Goal: Task Accomplishment & Management: Manage account settings

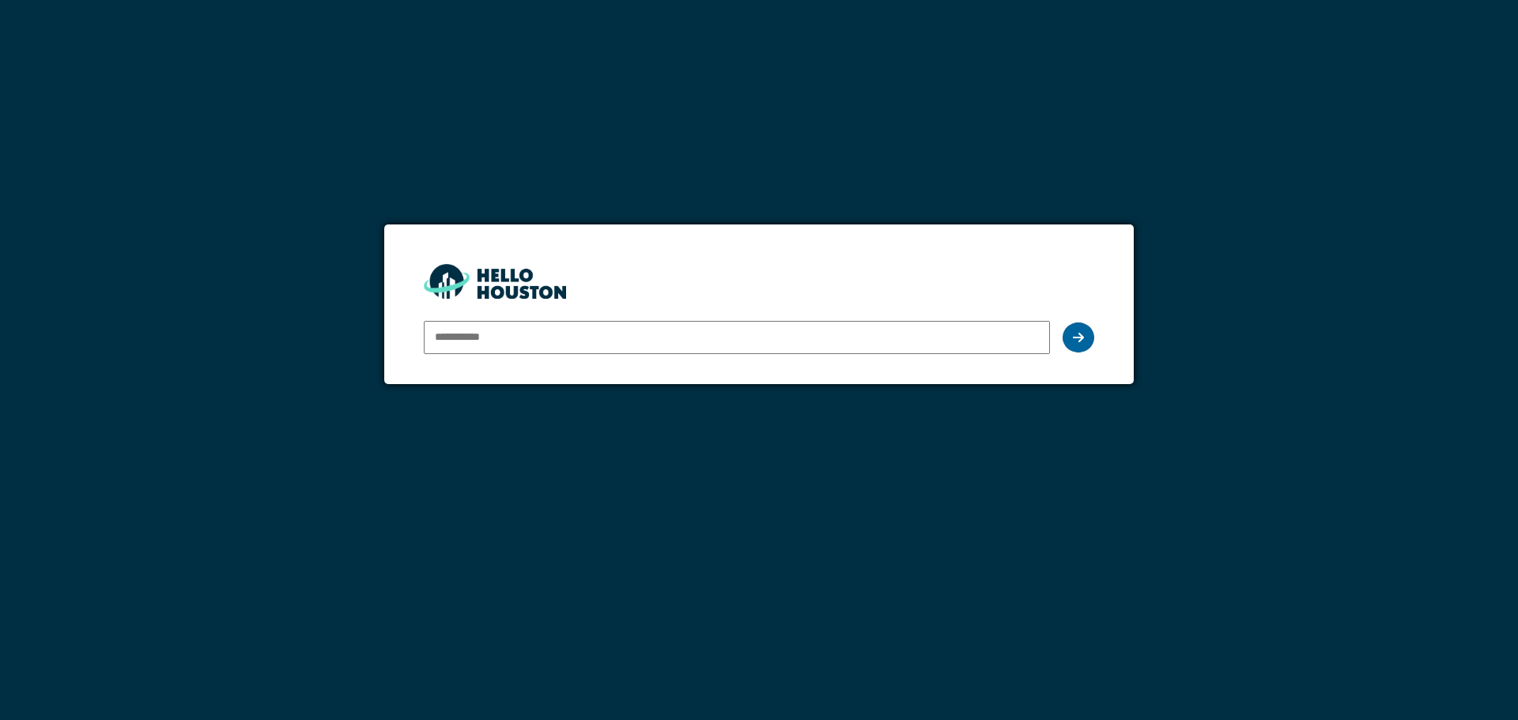
type input "**********"
click at [1064, 344] on div at bounding box center [1079, 338] width 32 height 30
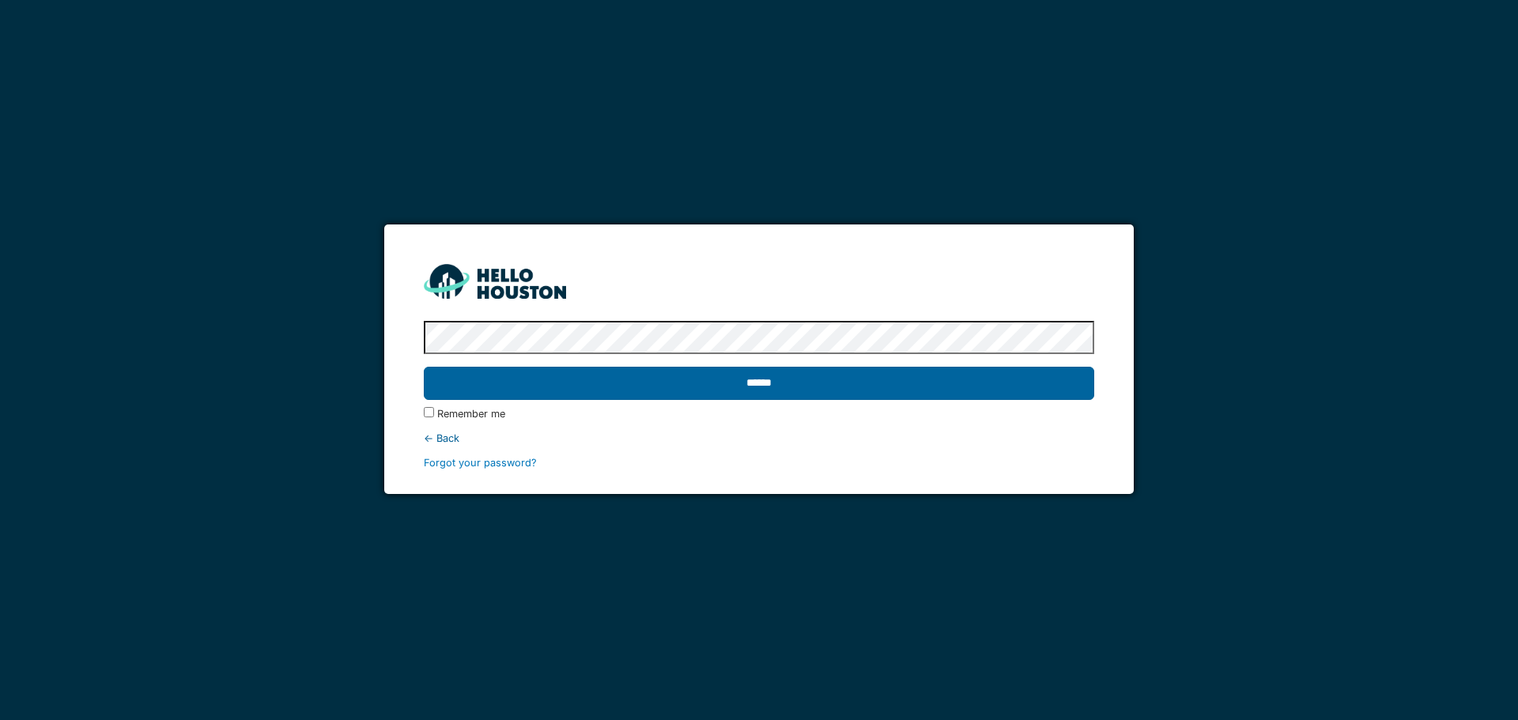
click at [734, 391] on input "******" at bounding box center [759, 383] width 670 height 33
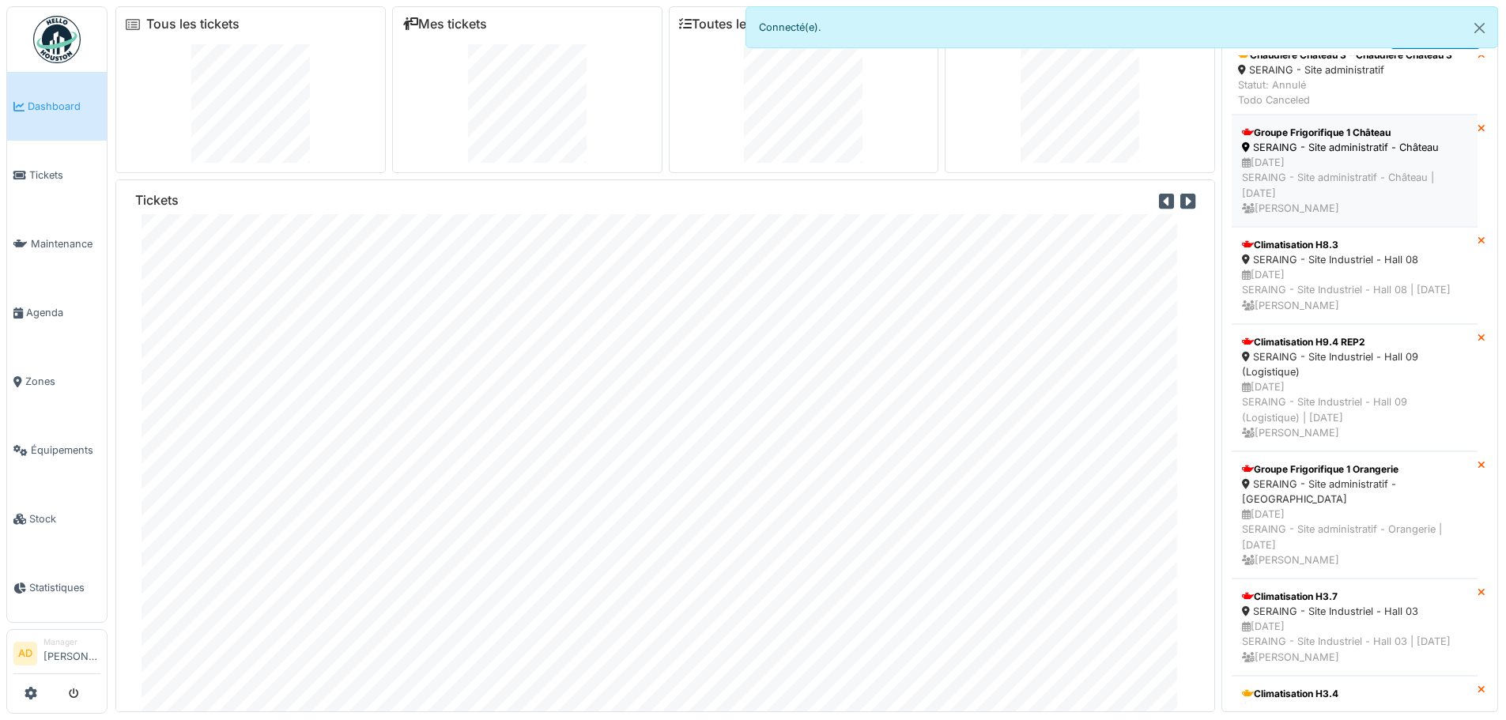
scroll to position [158, 0]
click at [1306, 253] on div "SERAING - Site Industriel - Hall 08" at bounding box center [1354, 258] width 225 height 15
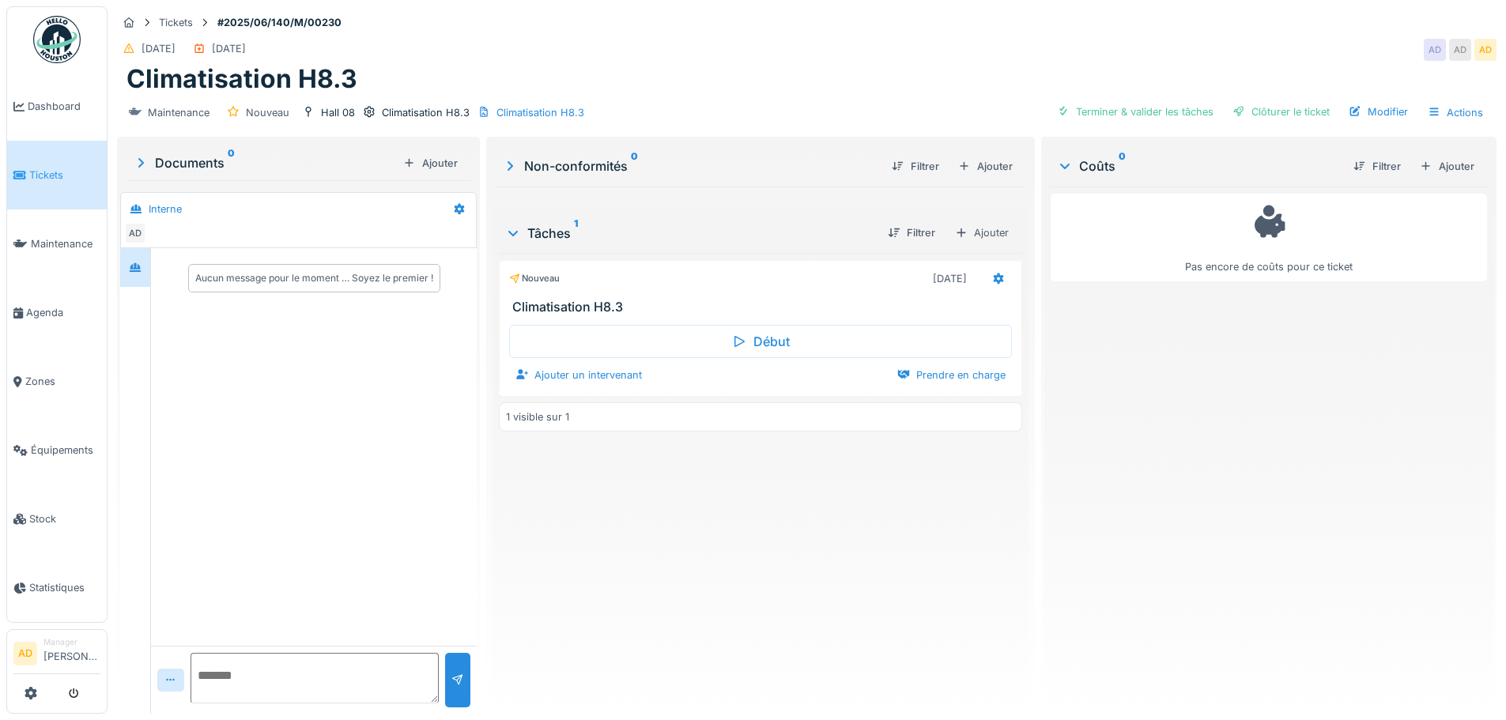
click at [137, 160] on icon at bounding box center [141, 163] width 16 height 13
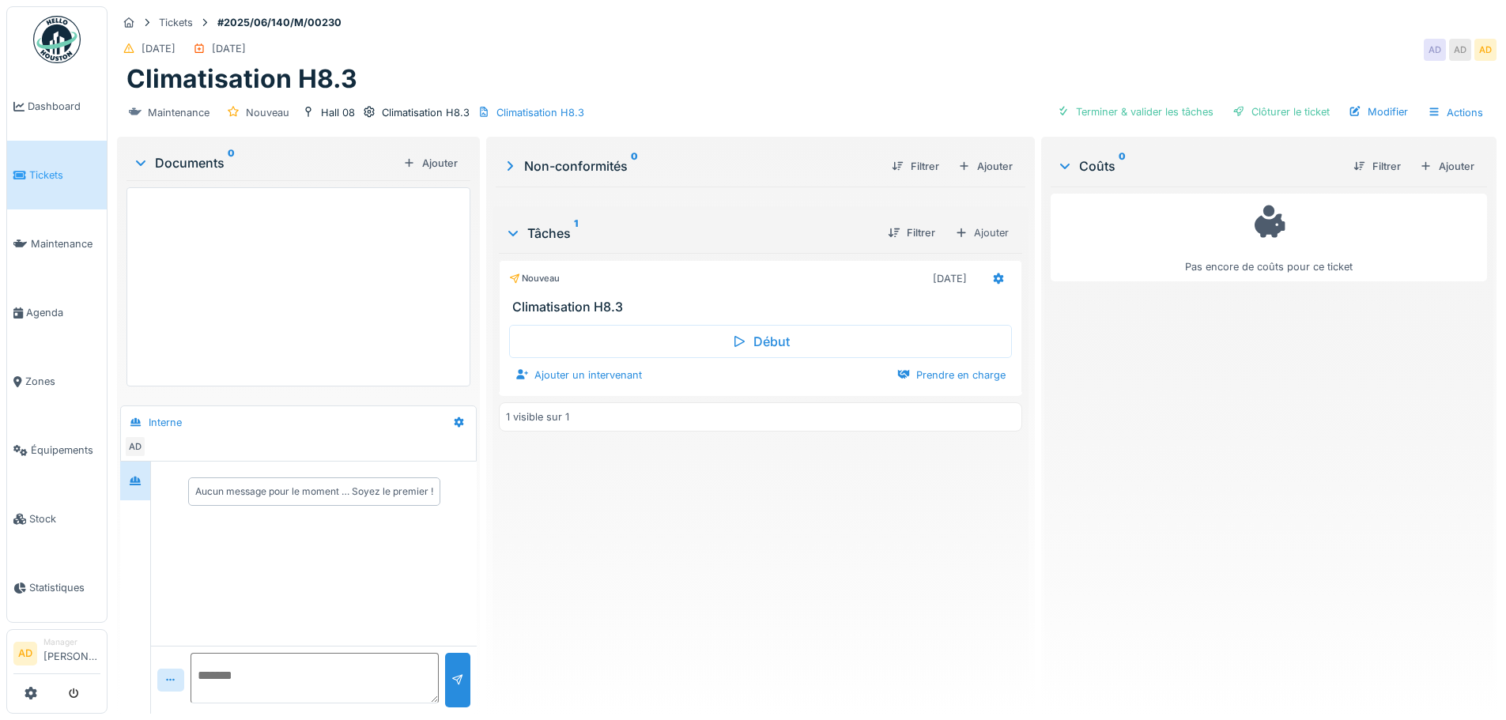
click at [140, 160] on icon at bounding box center [140, 163] width 13 height 16
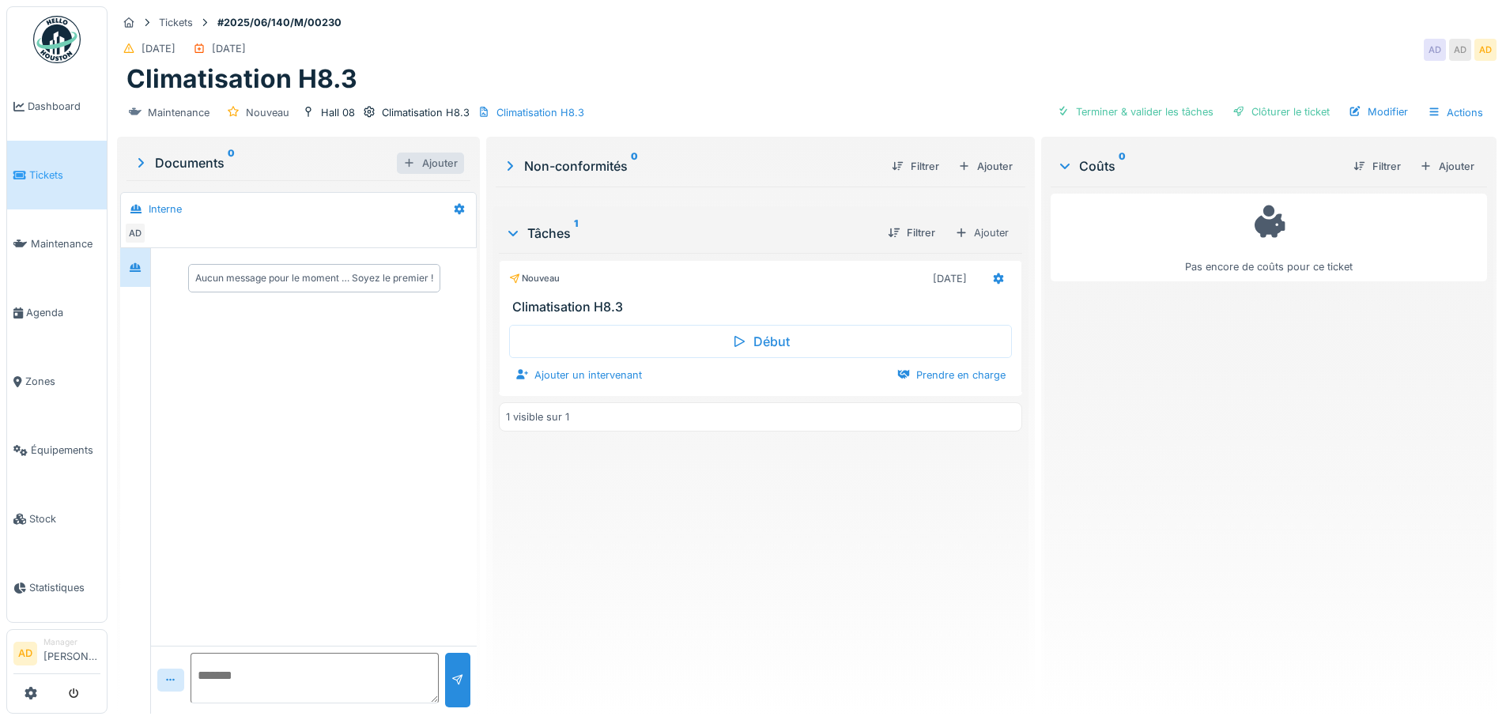
click at [403, 161] on div at bounding box center [409, 163] width 13 height 15
click at [263, 166] on div "Documents 0" at bounding box center [265, 162] width 264 height 19
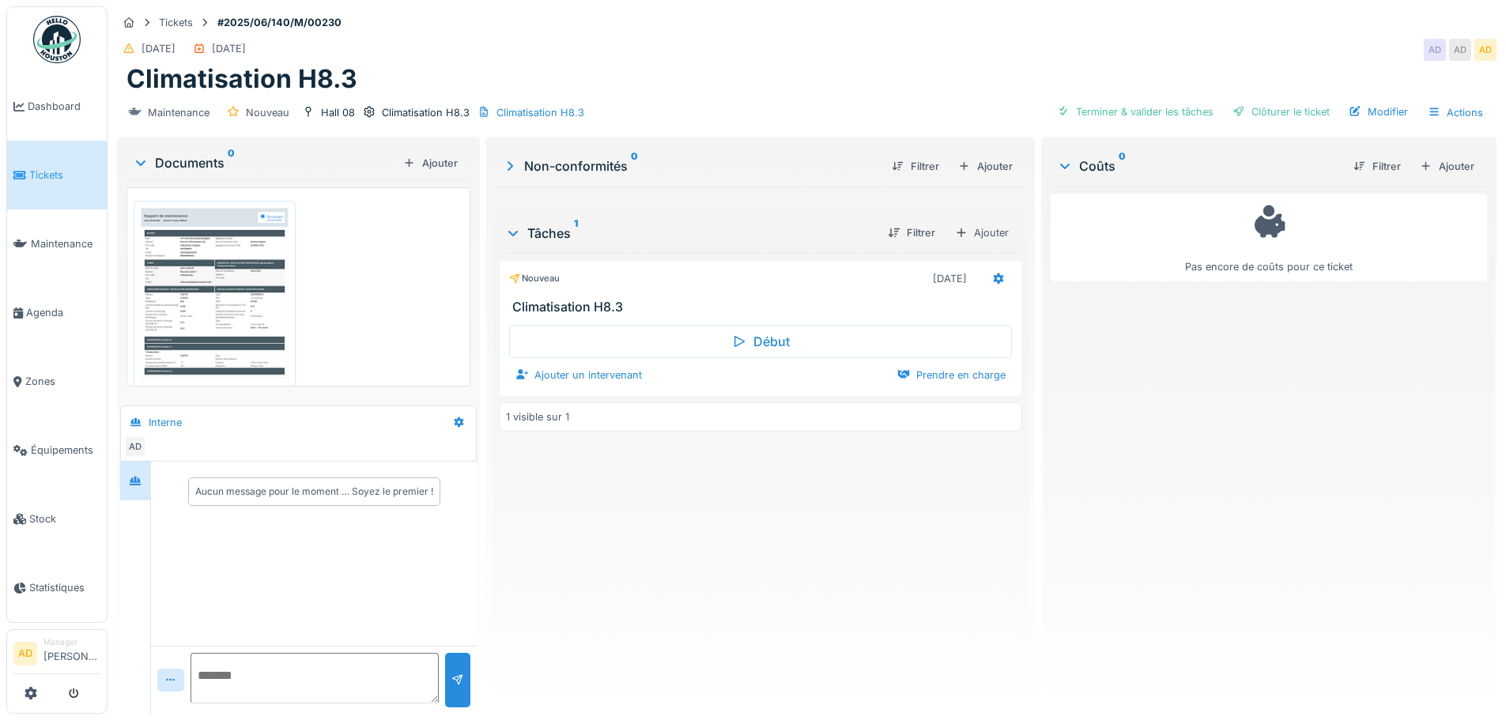
drag, startPoint x: 255, startPoint y: 263, endPoint x: 180, endPoint y: 166, distance: 123.4
click at [180, 166] on div "Documents 0" at bounding box center [265, 162] width 264 height 19
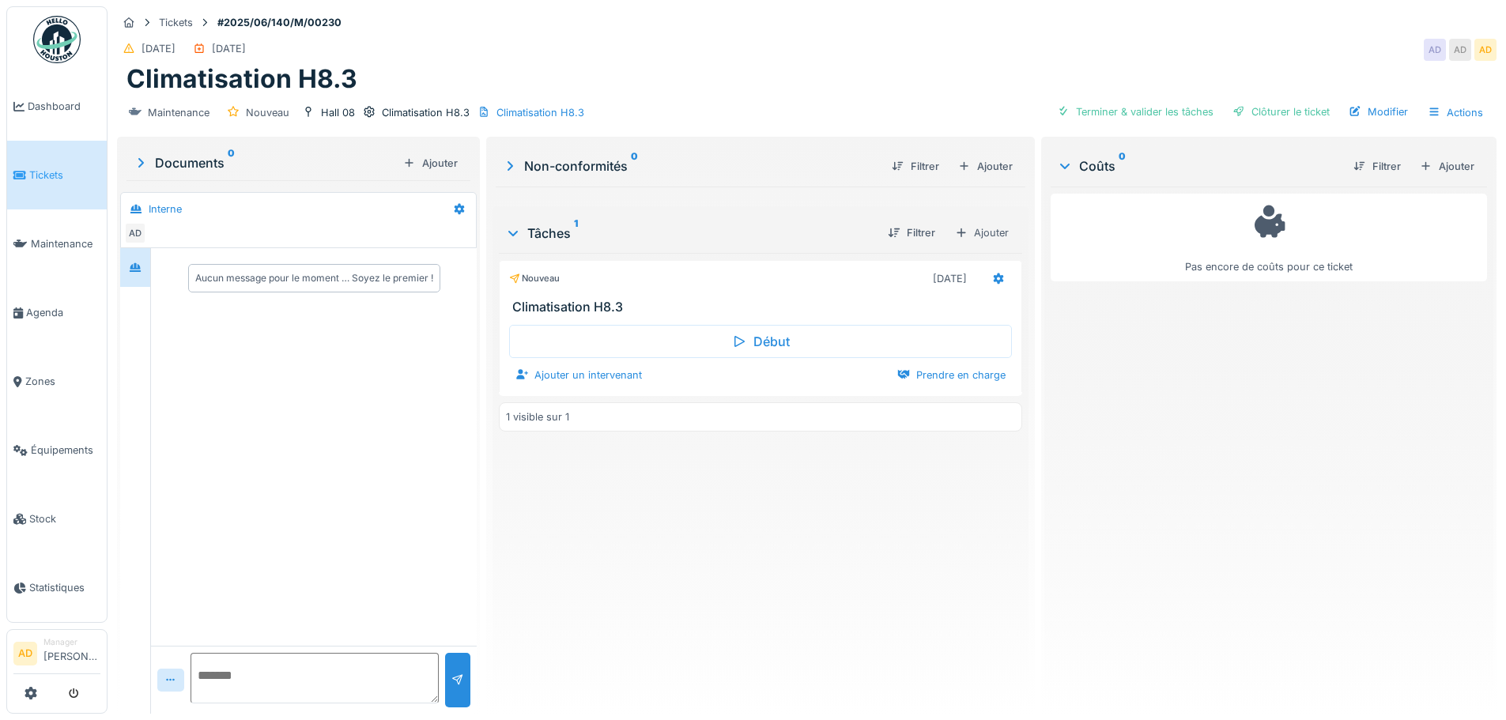
click at [144, 164] on icon at bounding box center [141, 163] width 16 height 13
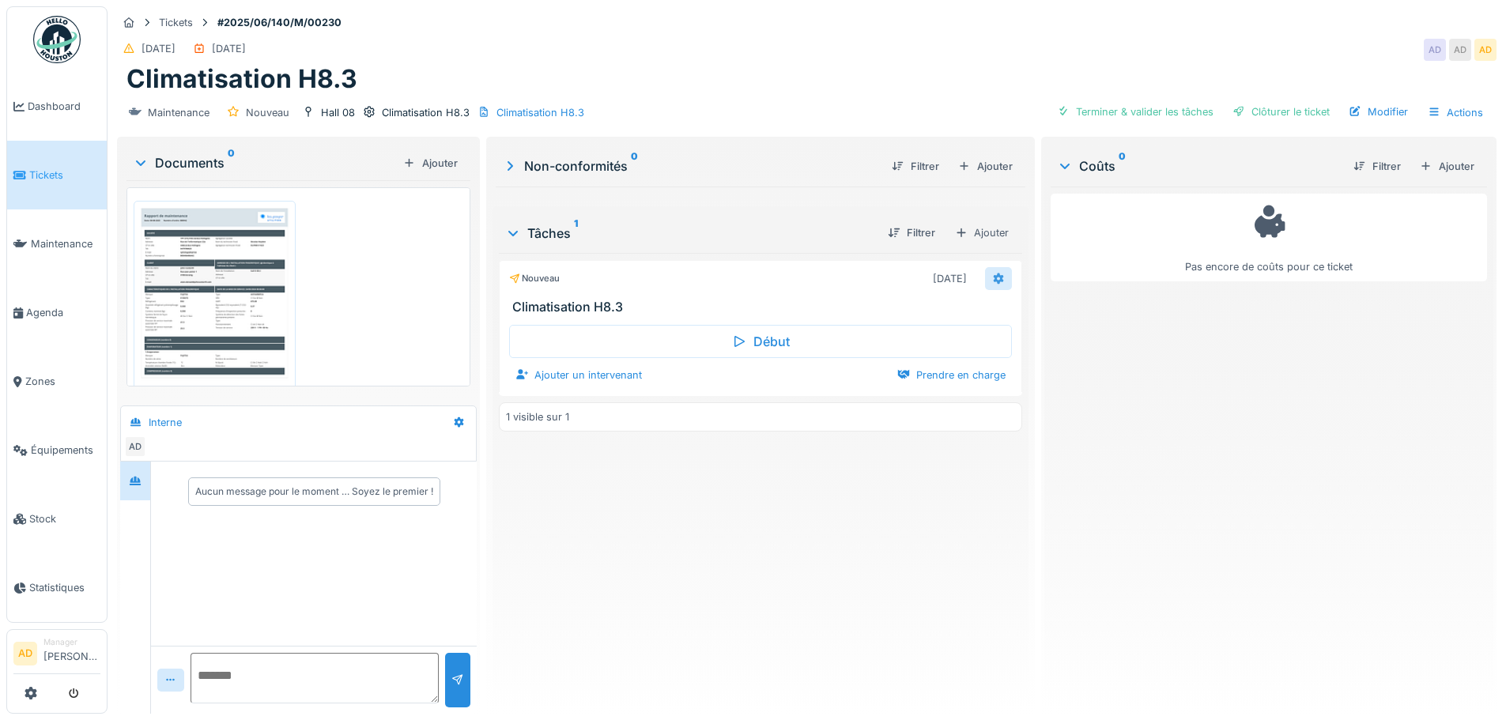
click at [992, 282] on icon at bounding box center [998, 279] width 13 height 10
click at [720, 218] on div "Tâches 1 Filtrer Ajouter" at bounding box center [760, 233] width 523 height 40
click at [509, 163] on icon at bounding box center [510, 166] width 16 height 13
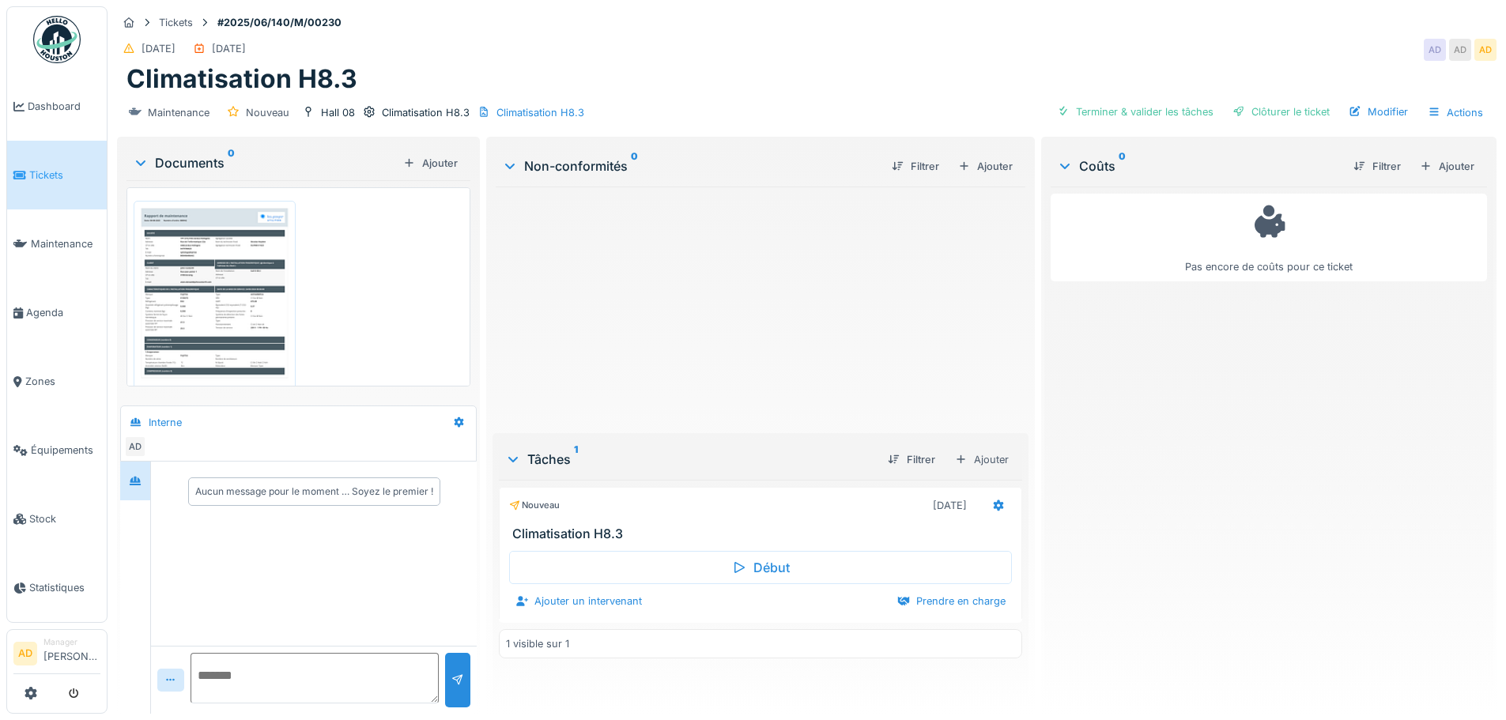
click at [509, 163] on icon at bounding box center [510, 166] width 13 height 16
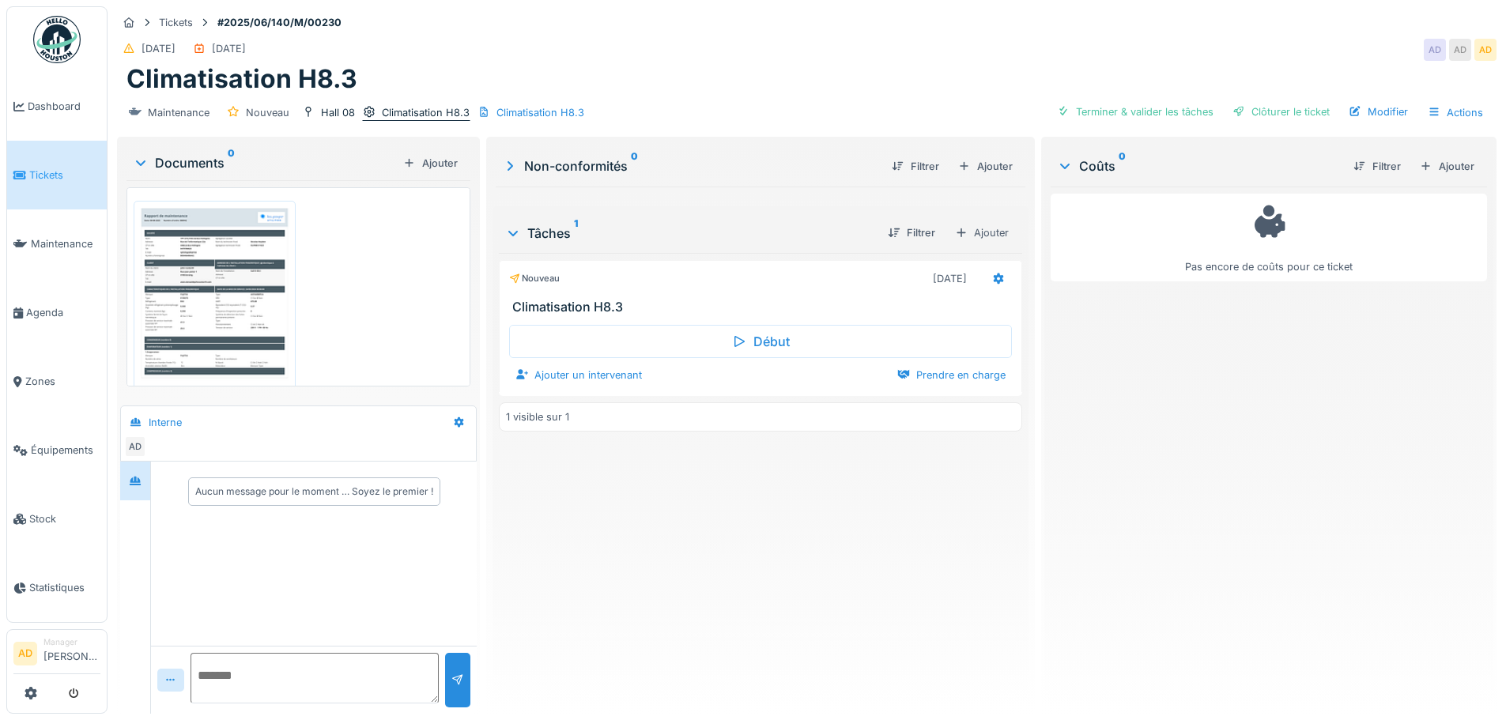
click at [408, 115] on div "Climatisation H8.3" at bounding box center [426, 112] width 88 height 15
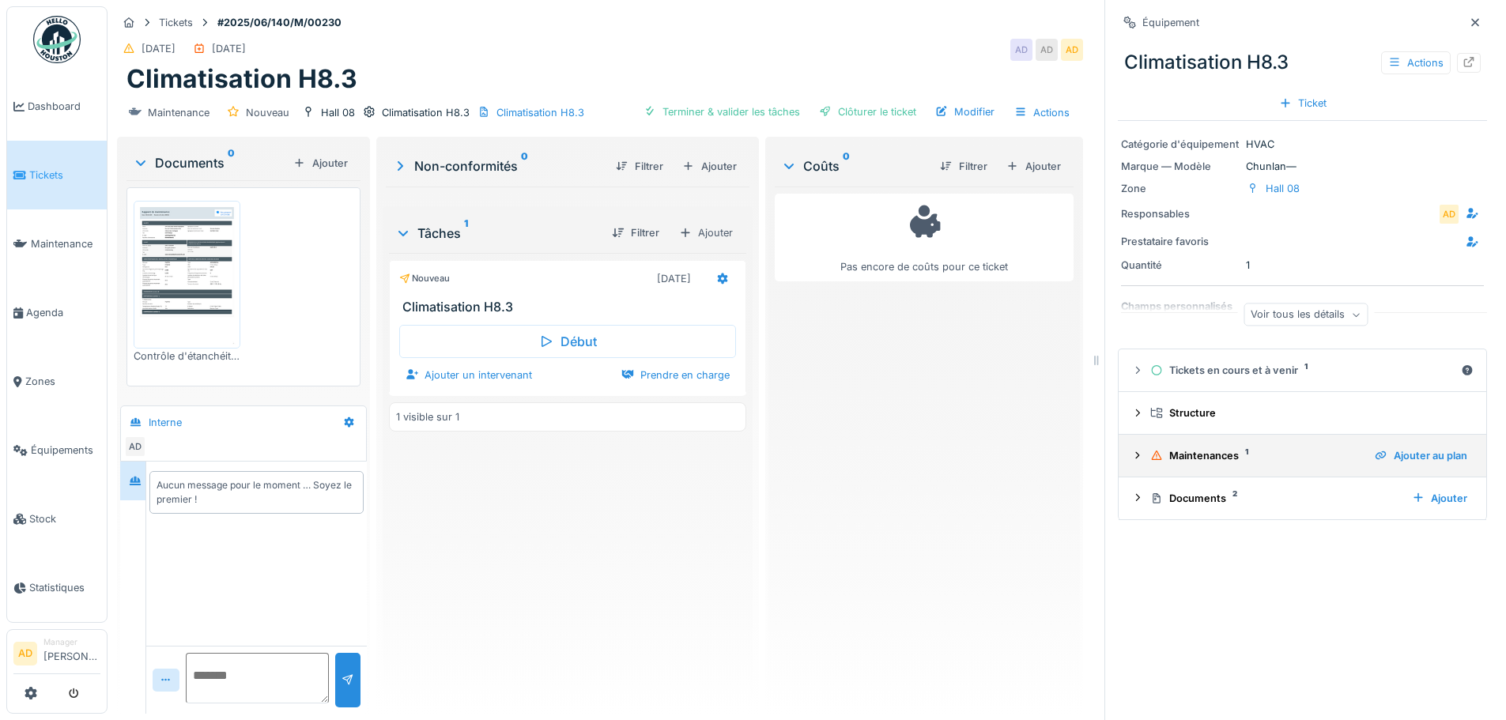
click at [1172, 454] on div "Maintenances 1" at bounding box center [1257, 455] width 212 height 15
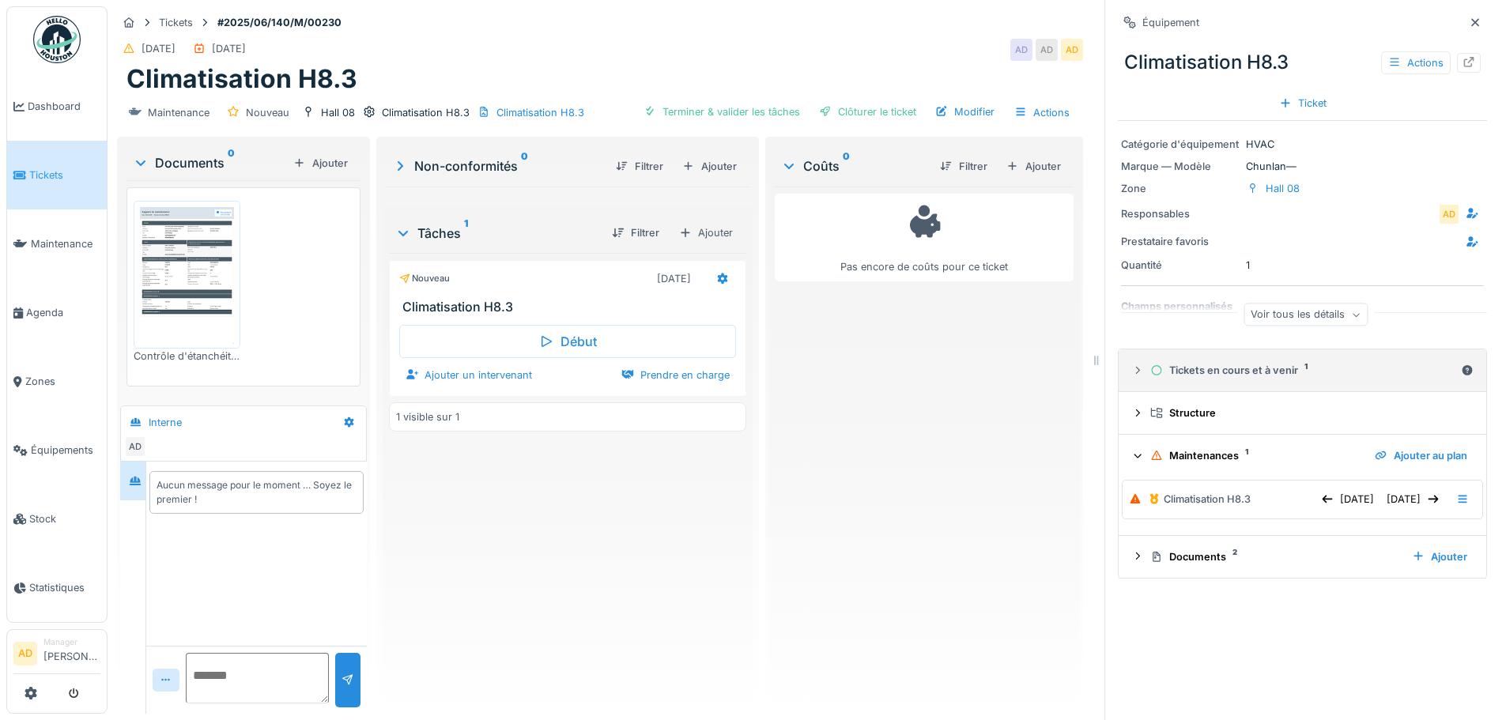
scroll to position [12, 0]
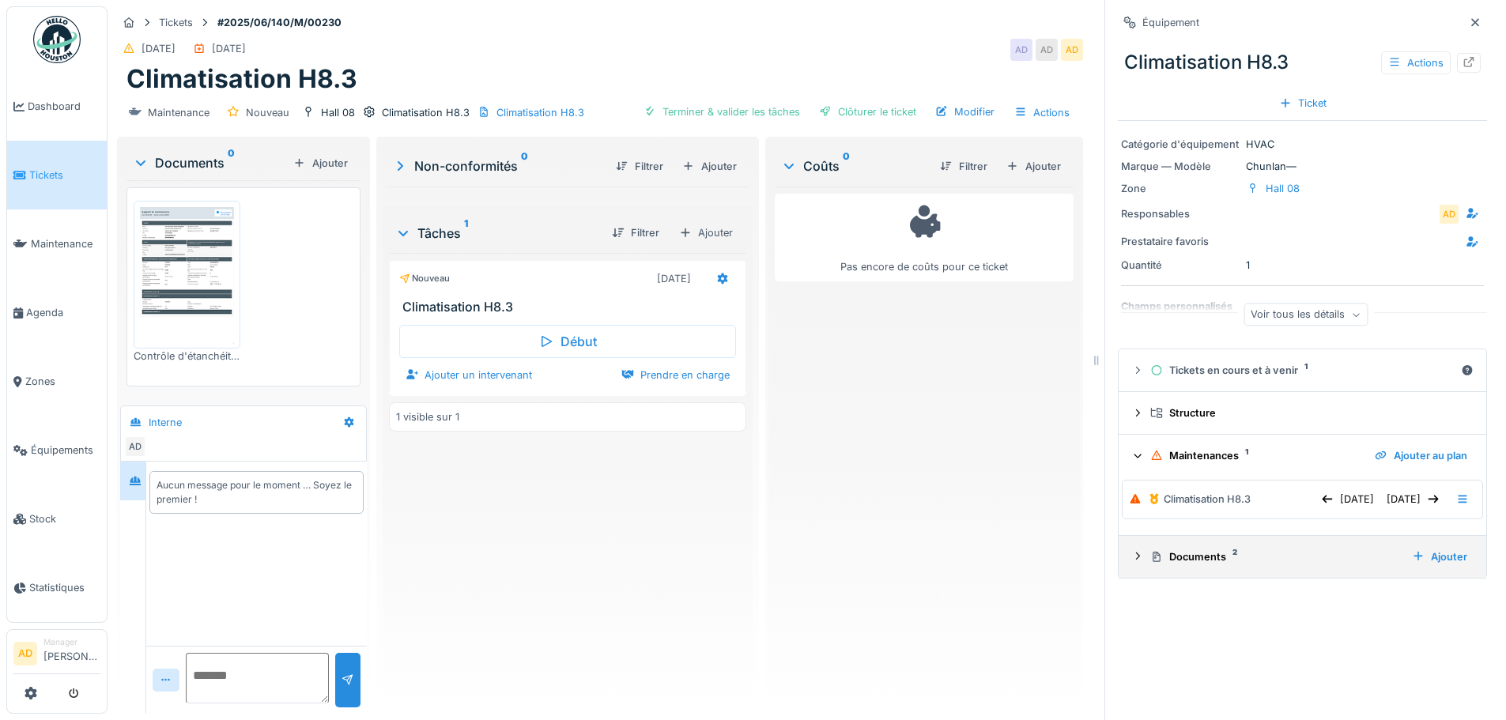
click at [1132, 551] on icon at bounding box center [1138, 556] width 13 height 10
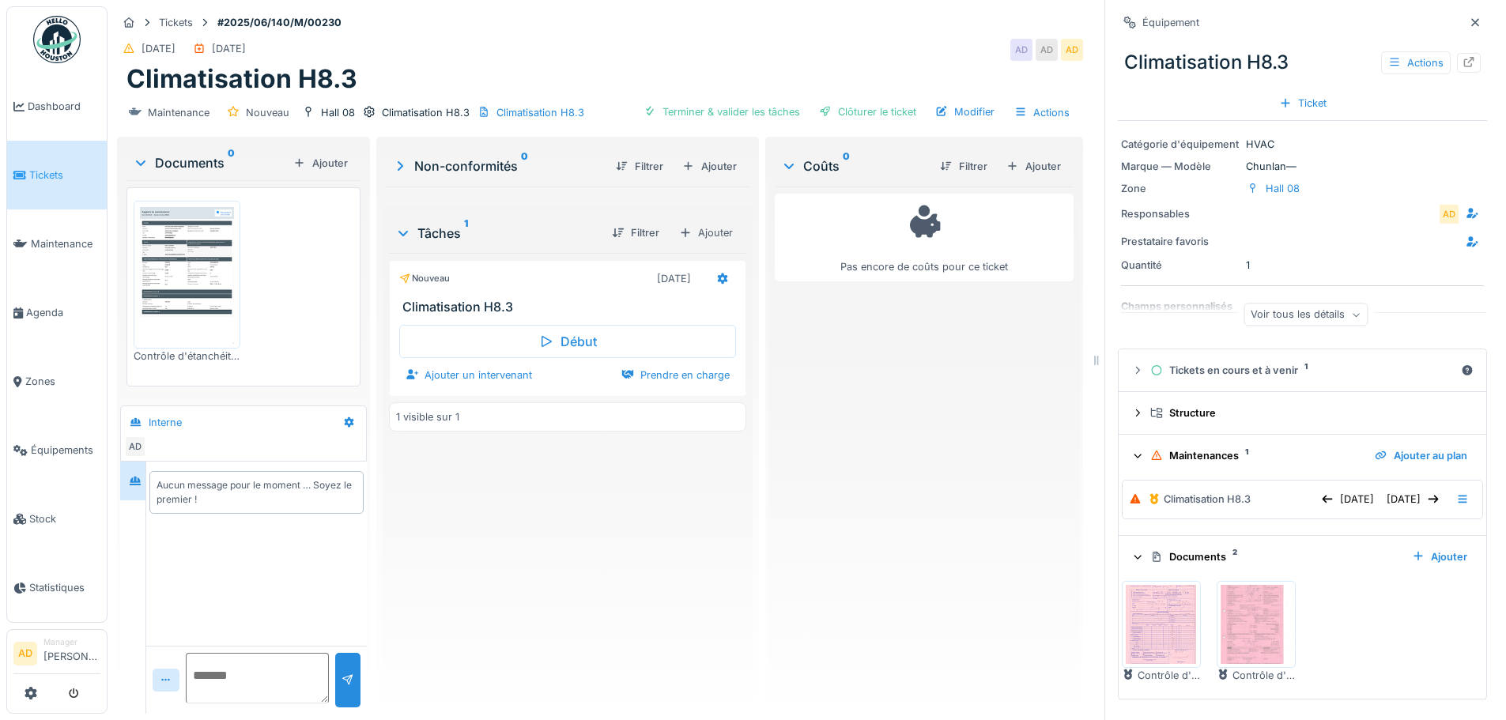
click at [1231, 622] on img at bounding box center [1256, 624] width 71 height 79
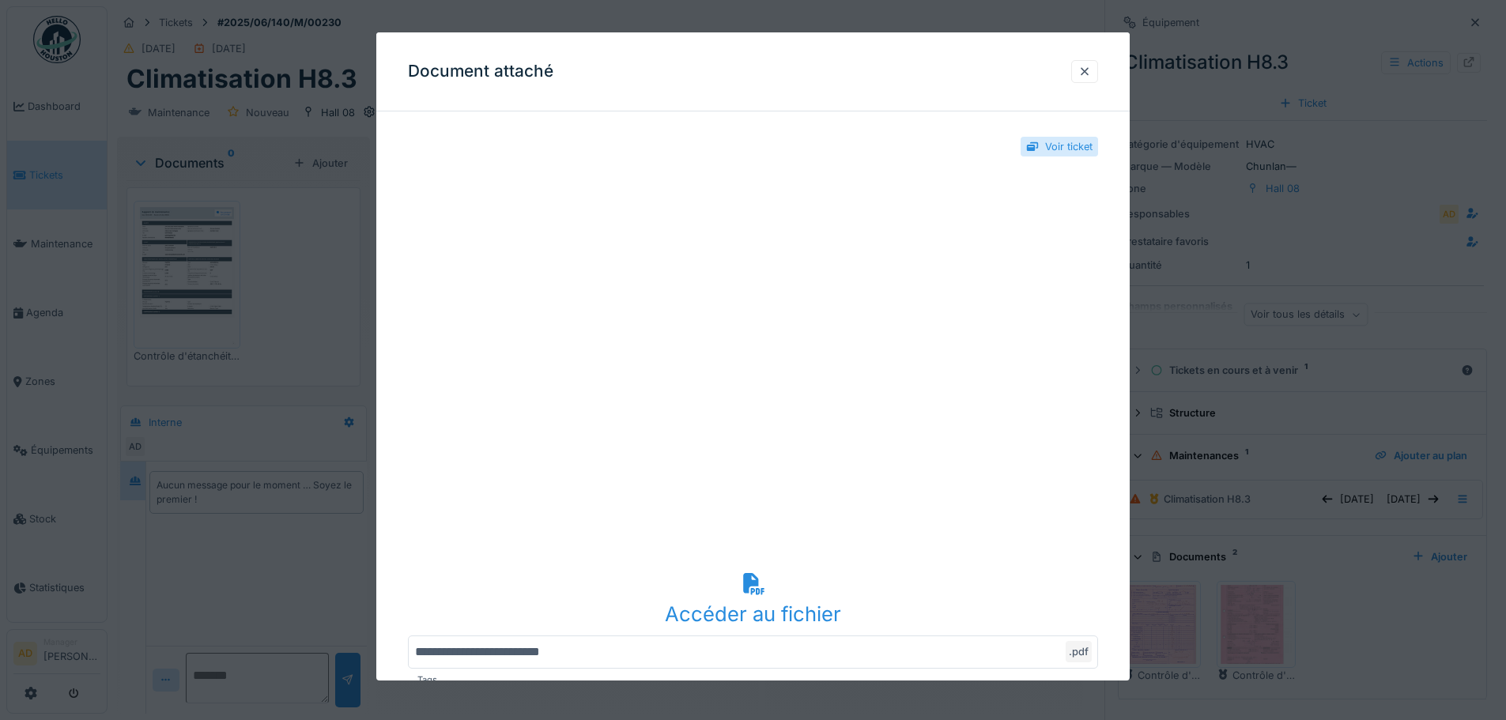
scroll to position [0, 0]
click at [1091, 72] on div at bounding box center [1085, 71] width 13 height 15
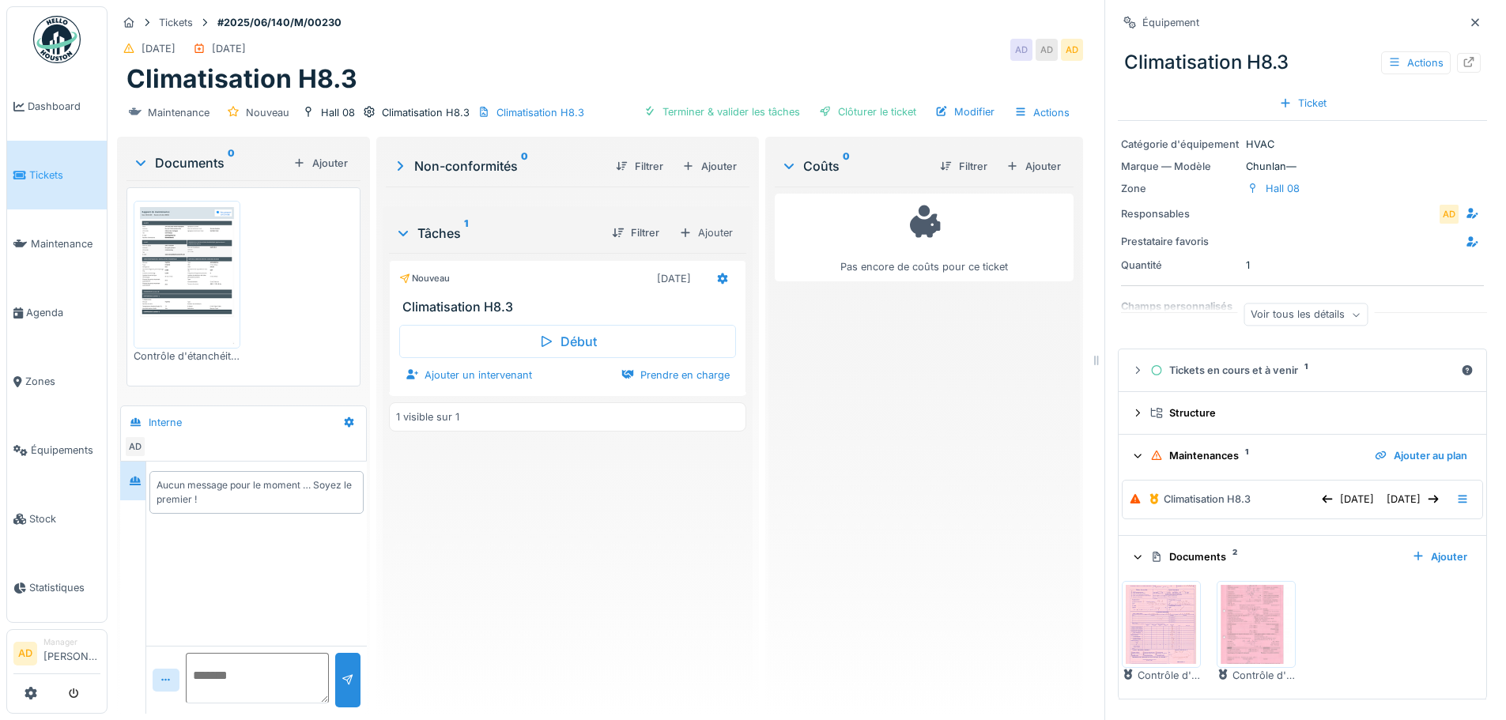
click at [1163, 611] on img at bounding box center [1161, 624] width 71 height 79
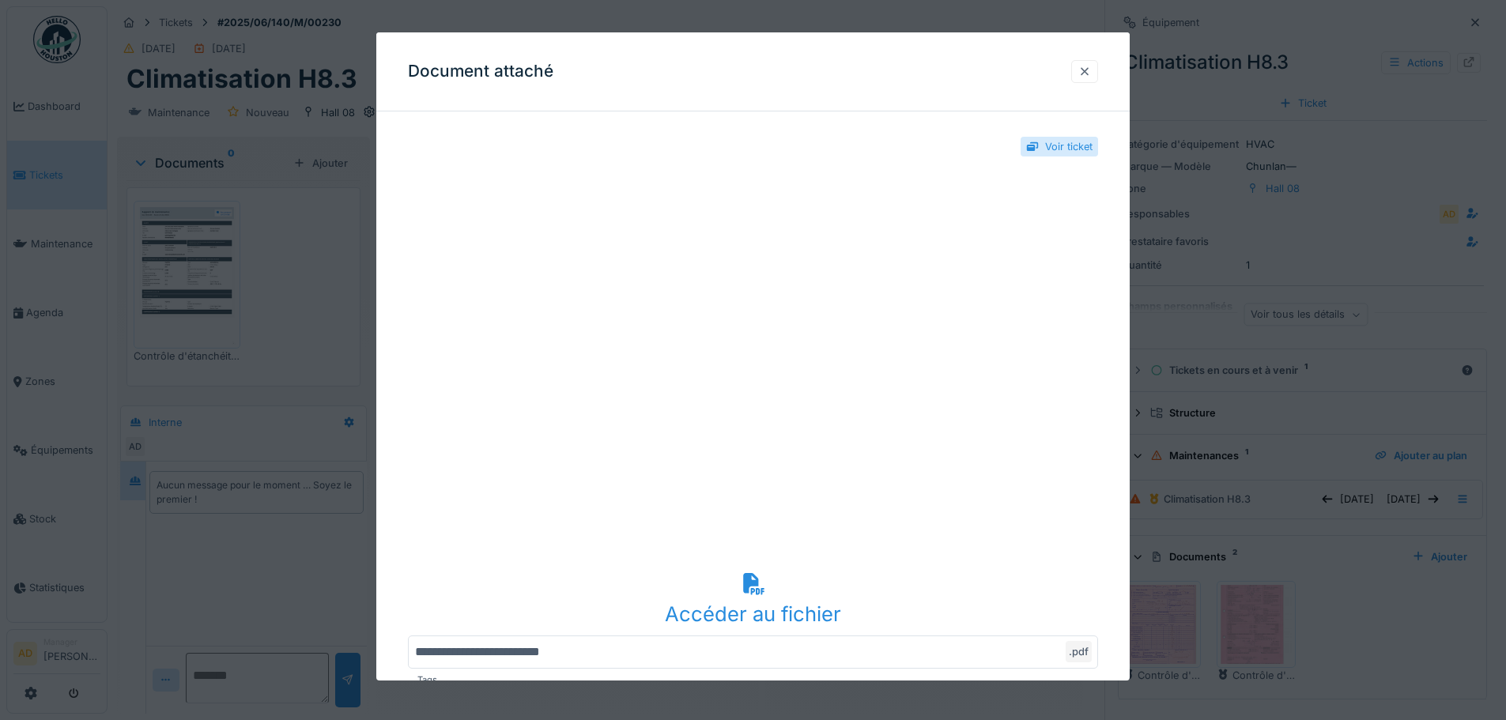
click at [1091, 66] on div at bounding box center [1085, 71] width 13 height 15
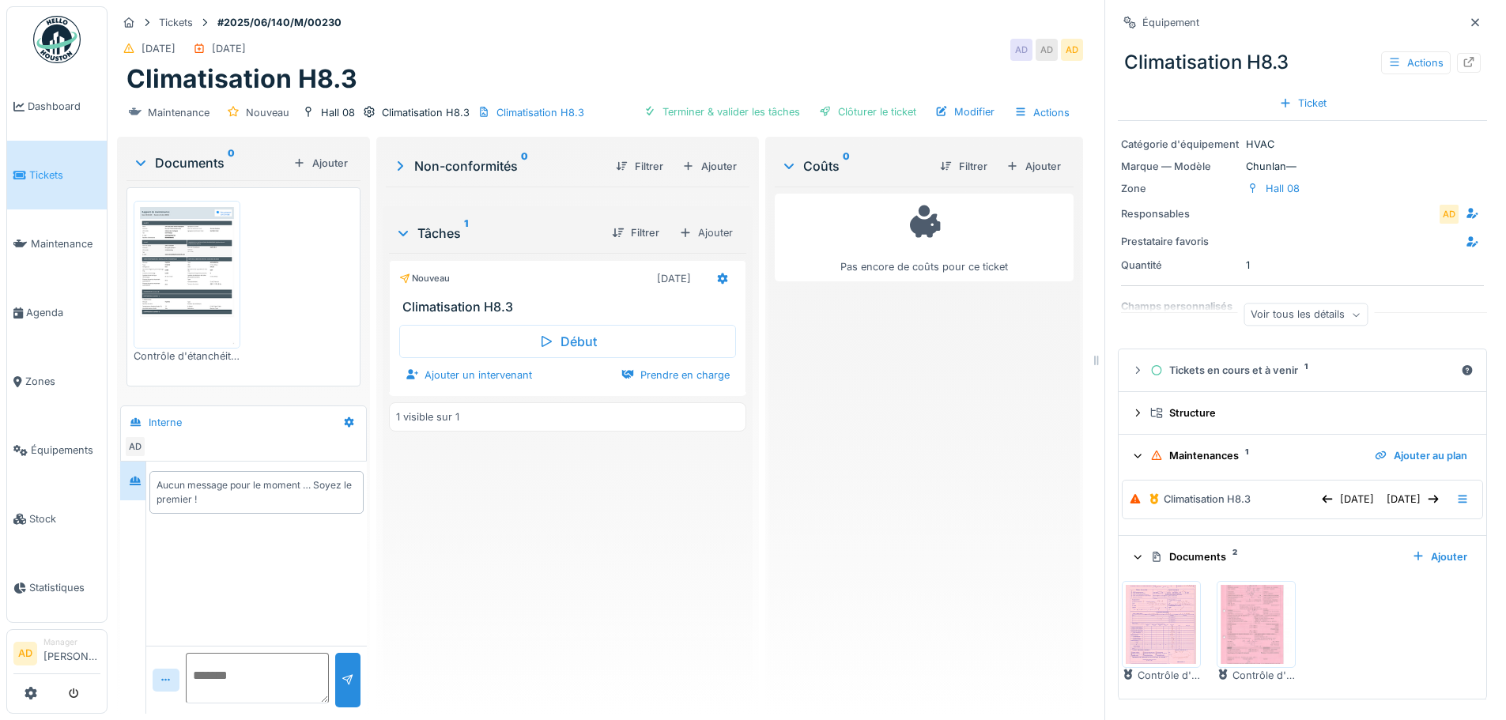
click at [167, 168] on div "Documents 0" at bounding box center [210, 162] width 154 height 19
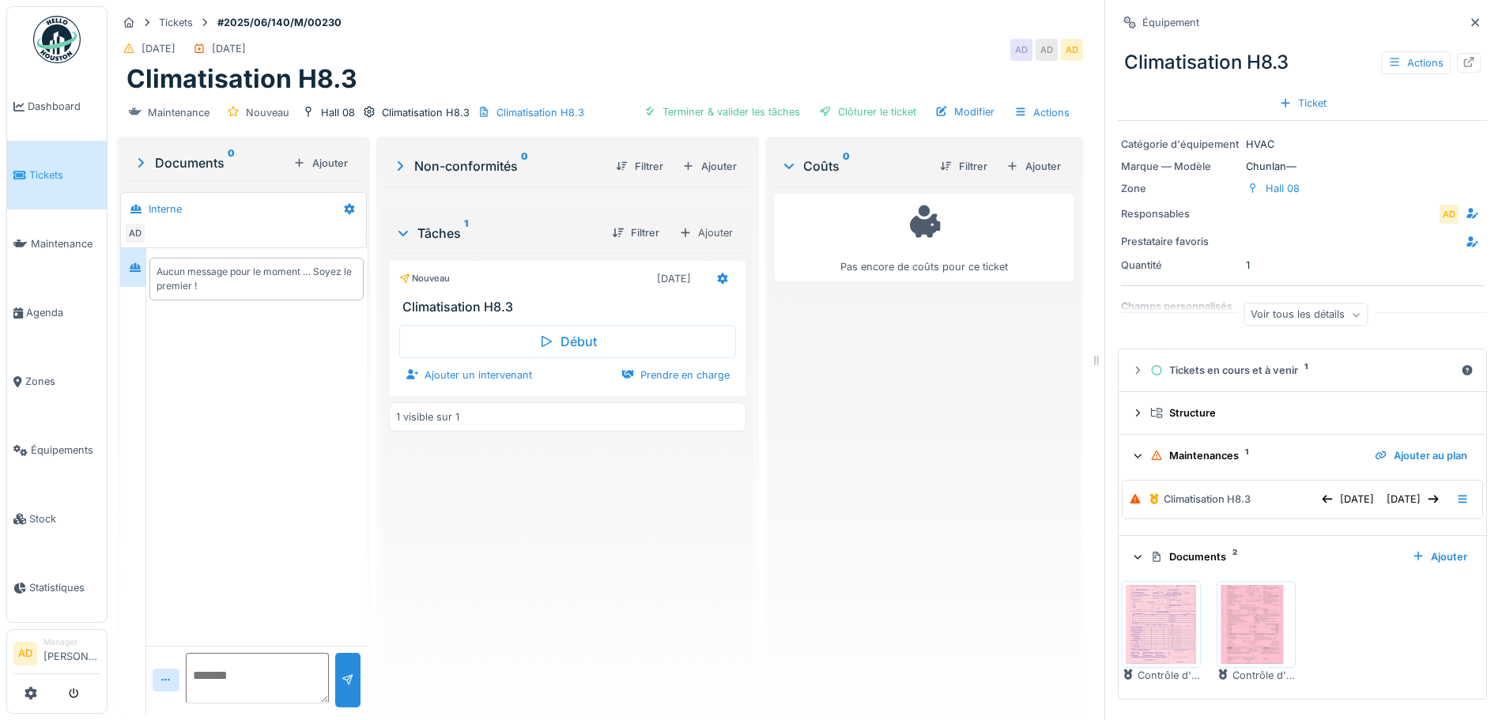
click at [416, 234] on div "Tâches 1" at bounding box center [497, 233] width 204 height 19
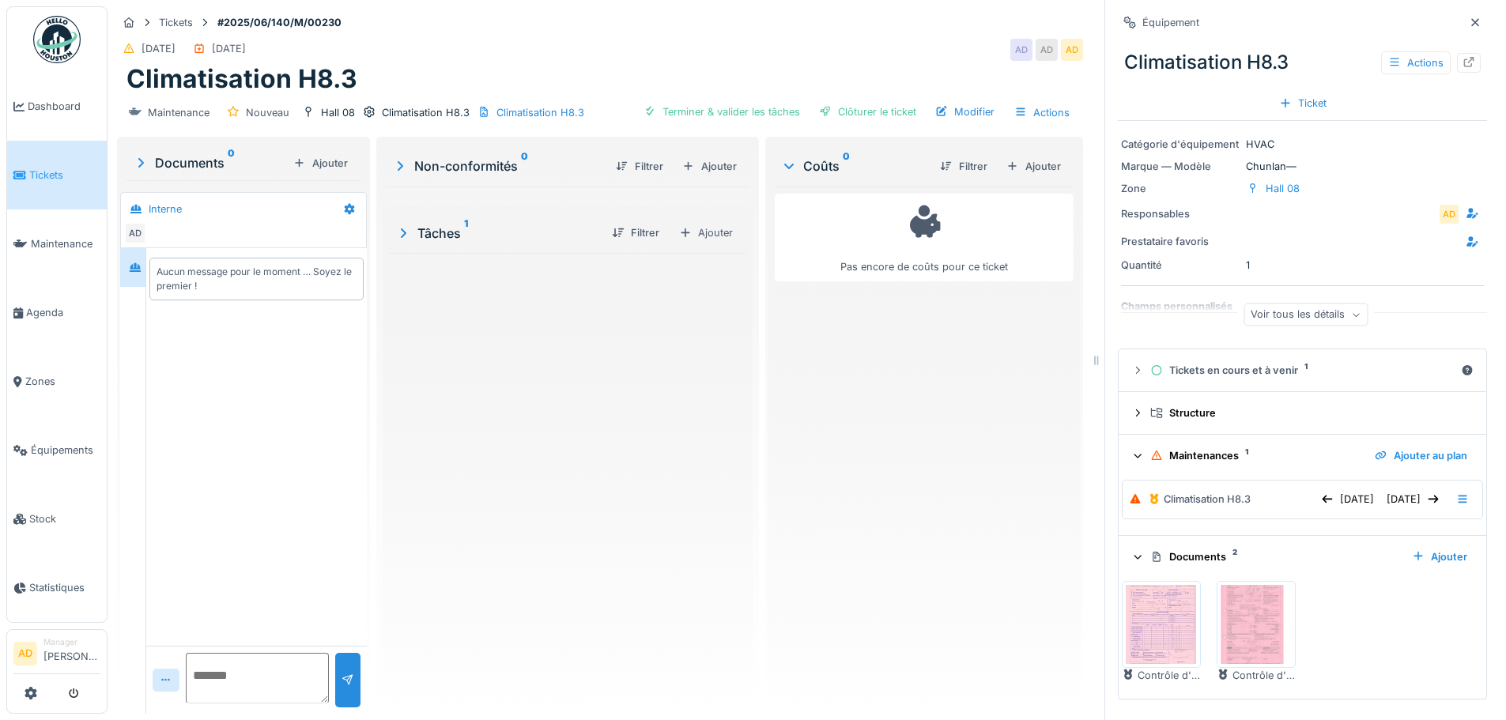
click at [406, 232] on icon at bounding box center [403, 233] width 16 height 13
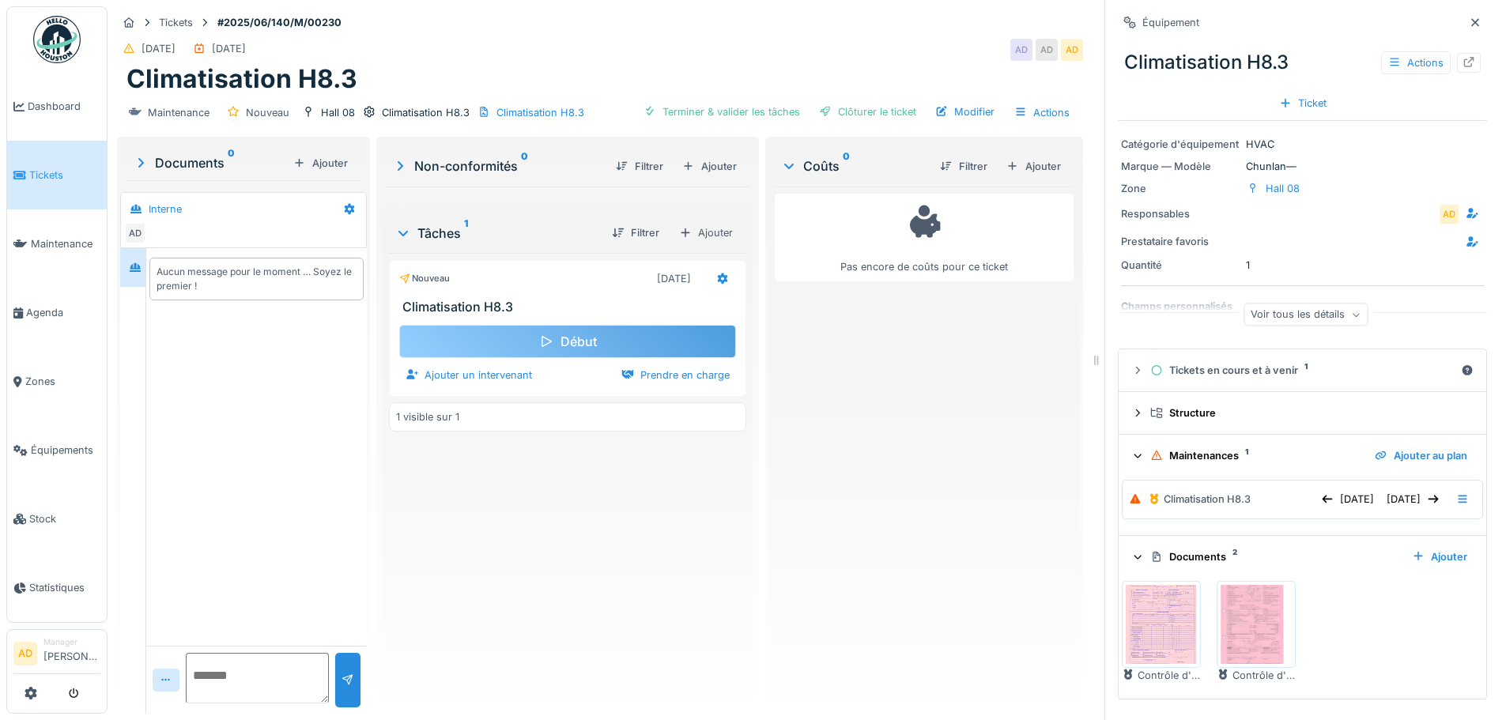
click at [568, 348] on div "Début" at bounding box center [567, 341] width 337 height 33
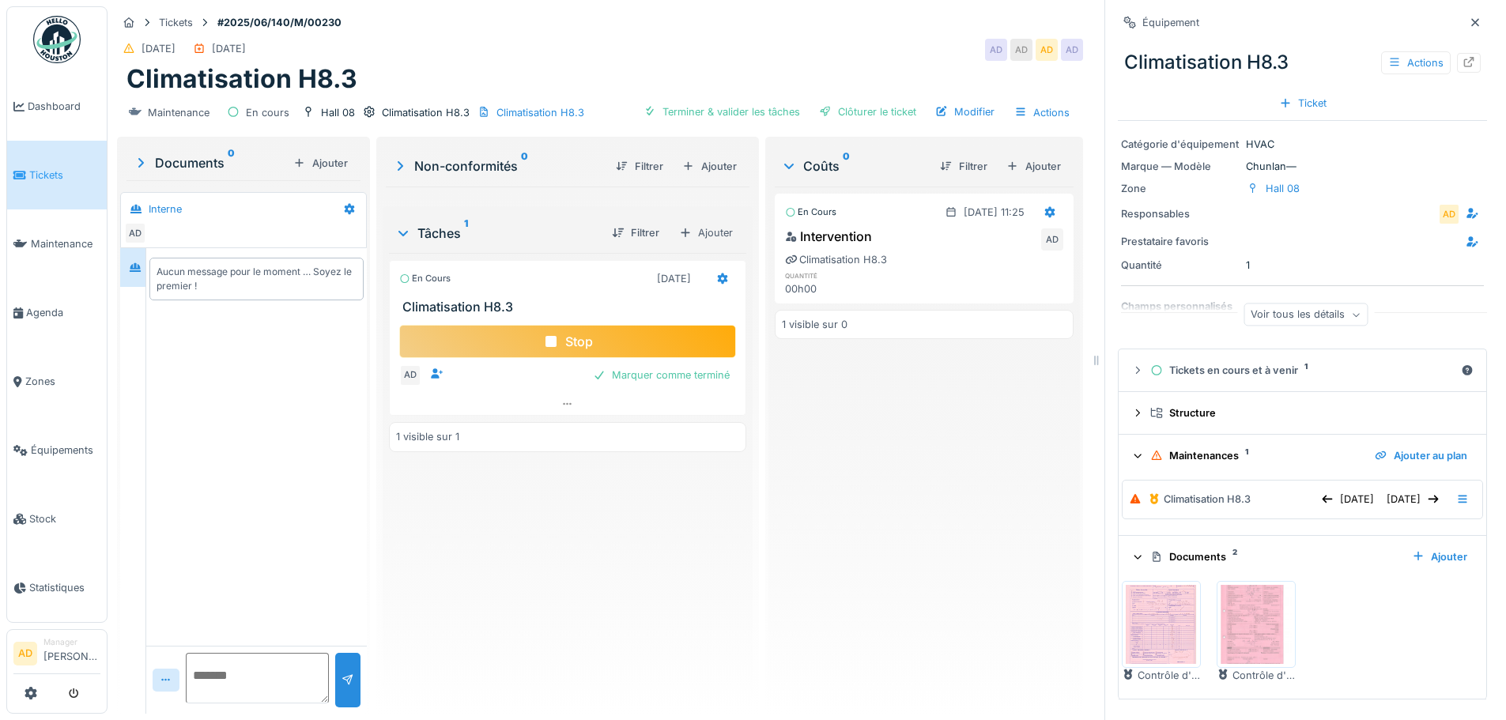
click at [565, 346] on div "Stop" at bounding box center [567, 341] width 337 height 33
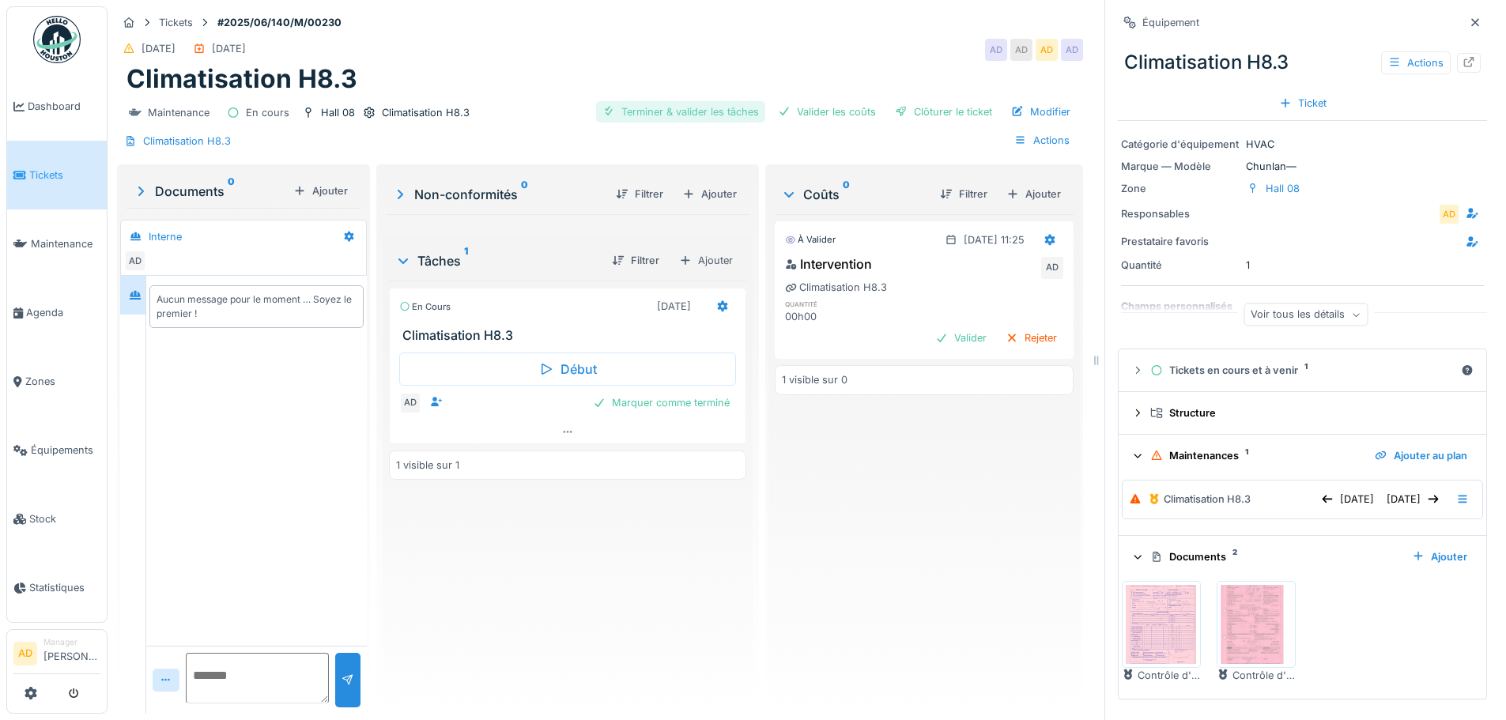
click at [681, 112] on div "Terminer & valider les tâches" at bounding box center [680, 111] width 169 height 21
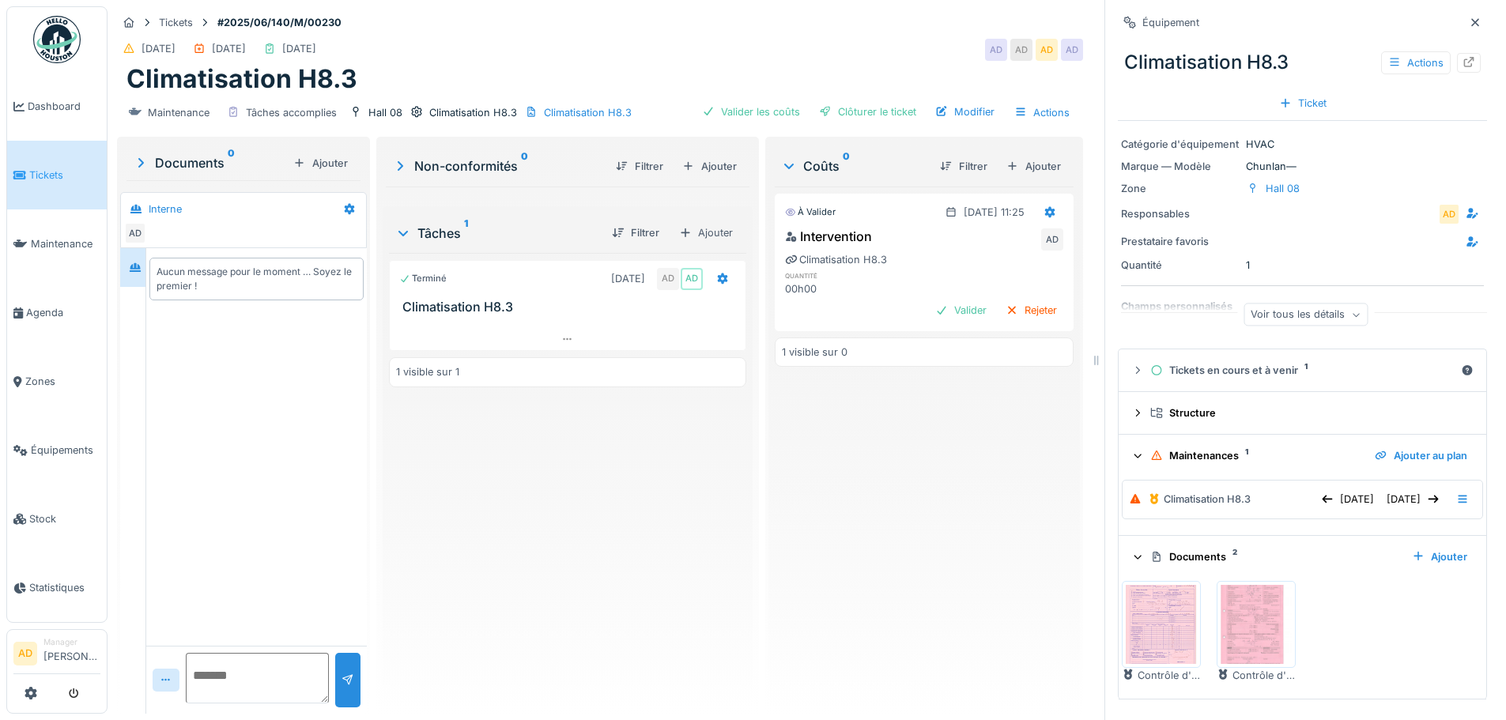
click at [448, 309] on h3 "Climatisation H8.3" at bounding box center [571, 307] width 337 height 15
click at [543, 497] on div "Terminé 19/09/2025 AD AD Climatisation H8.3 AD ven. 19/09 11:25 ven. 19/09 12:2…" at bounding box center [567, 477] width 357 height 448
click at [935, 471] on div "À valider 19/09/2025 @ 11:25 Intervention AD Climatisation H8.3 quantité 00h00 …" at bounding box center [924, 444] width 299 height 515
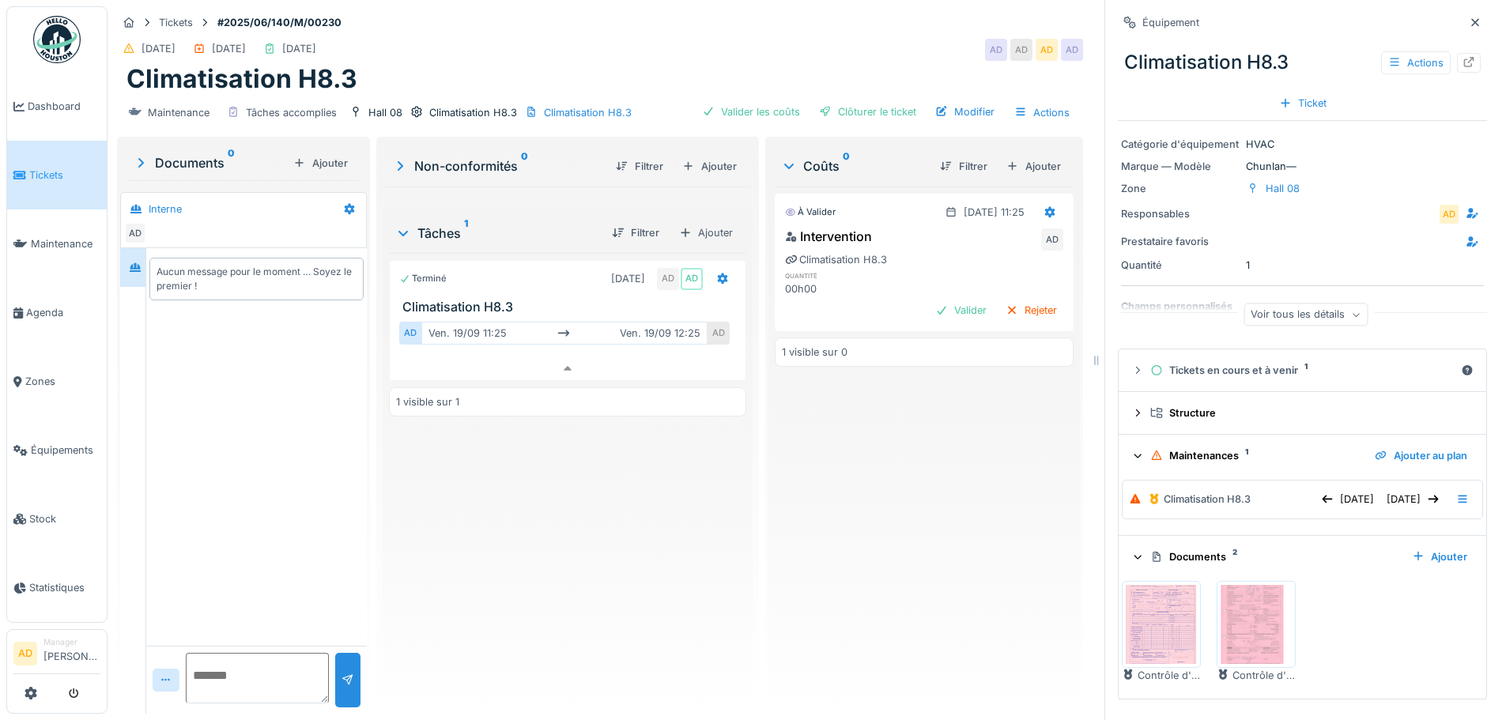
click at [1219, 460] on div "Maintenances 1" at bounding box center [1257, 455] width 212 height 15
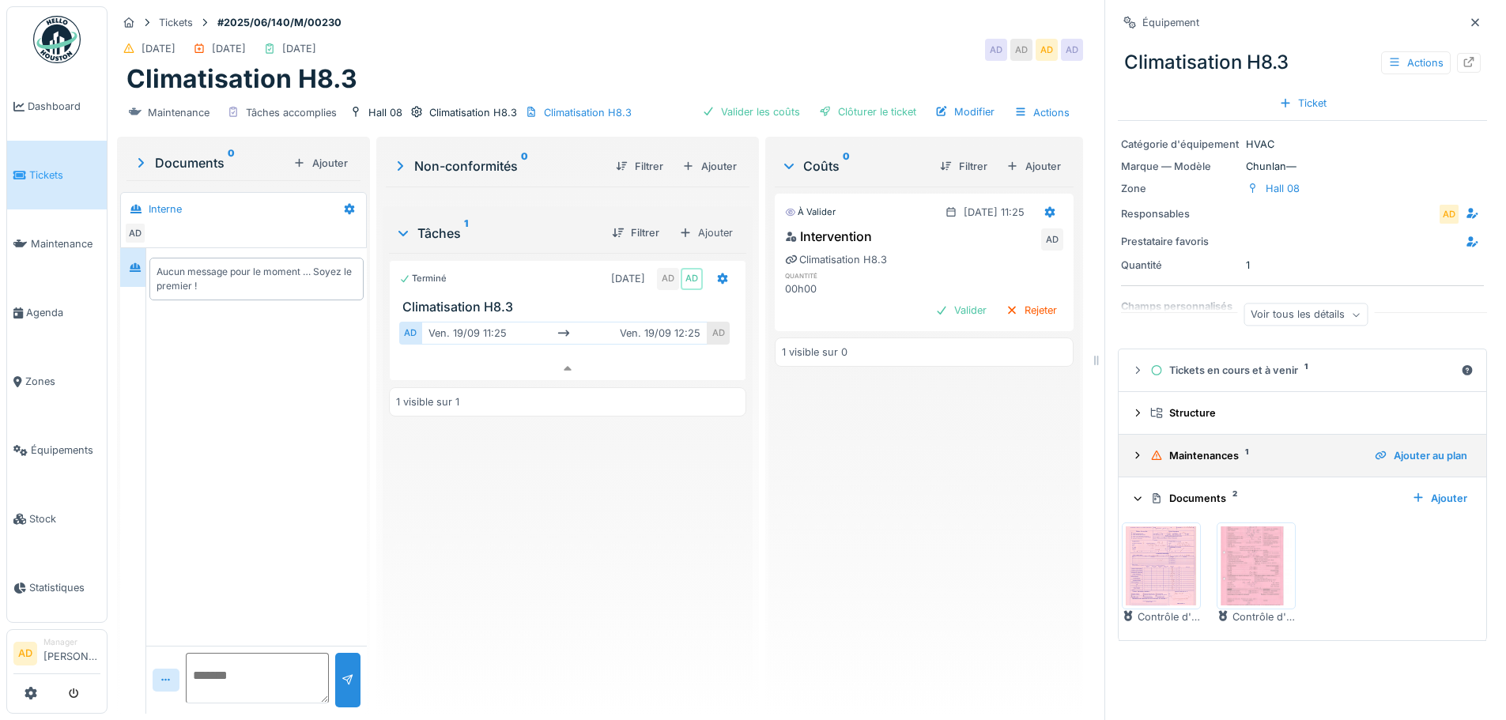
click at [1132, 459] on icon at bounding box center [1138, 456] width 13 height 10
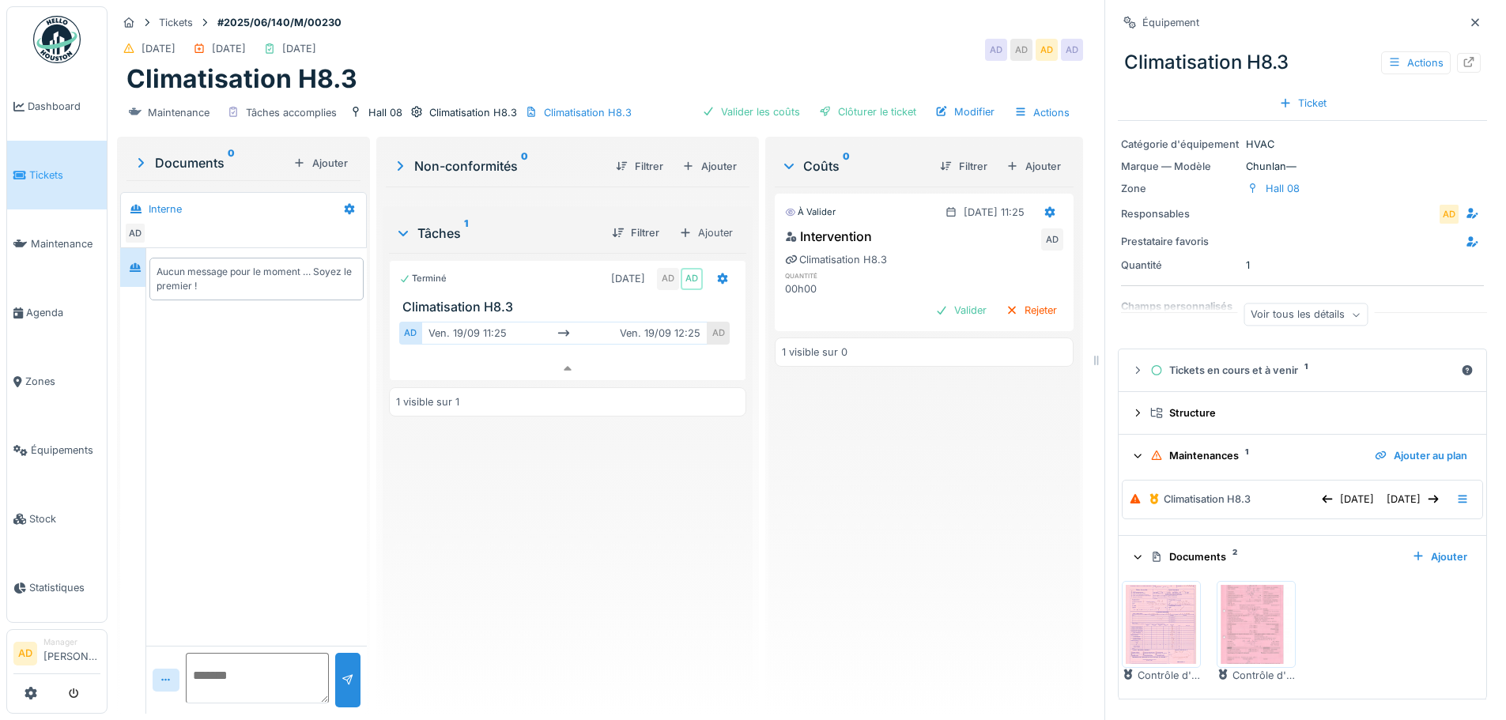
click at [1164, 506] on div "Climatisation H8.3" at bounding box center [1207, 499] width 87 height 15
click at [1457, 501] on icon at bounding box center [1463, 499] width 13 height 10
click at [1412, 534] on div "Modifier la maintenance" at bounding box center [1360, 537] width 149 height 24
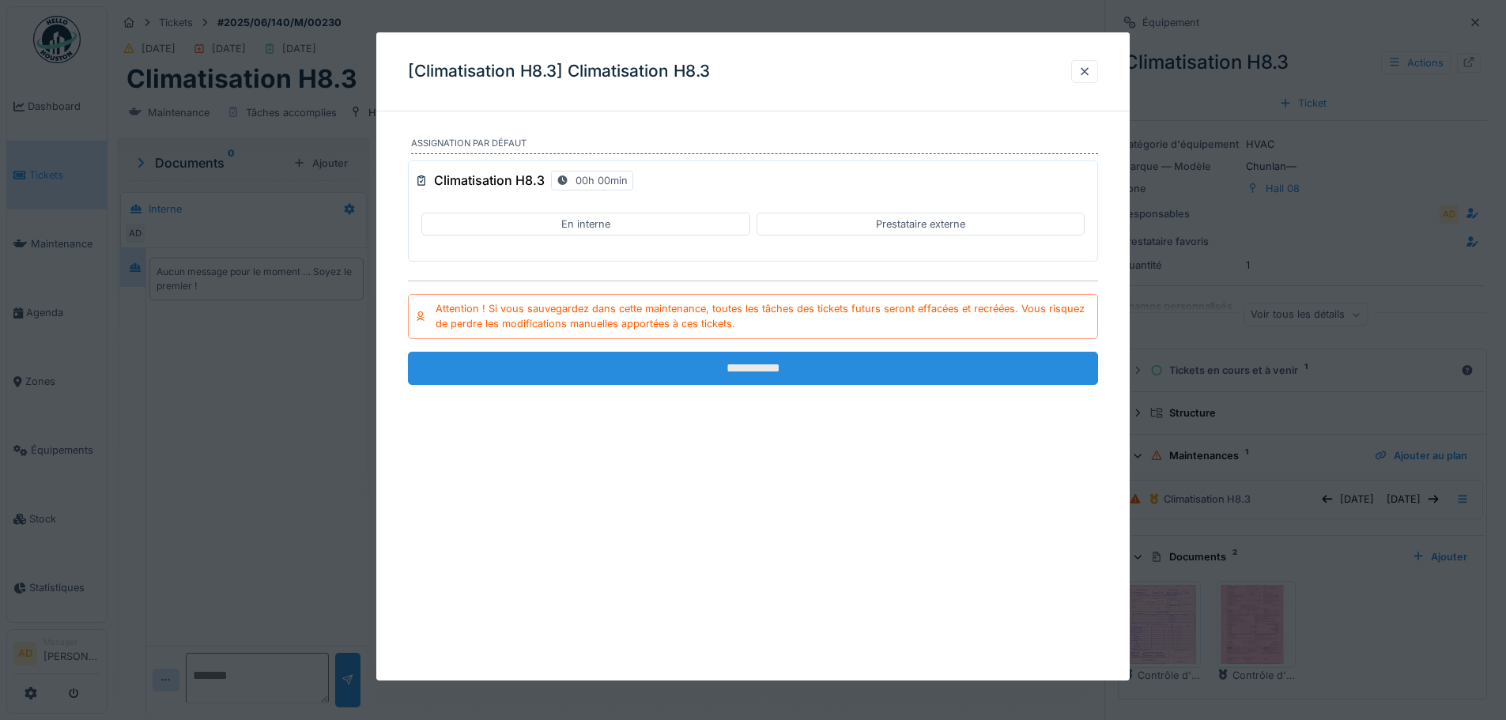
click at [822, 367] on input "**********" at bounding box center [753, 368] width 690 height 33
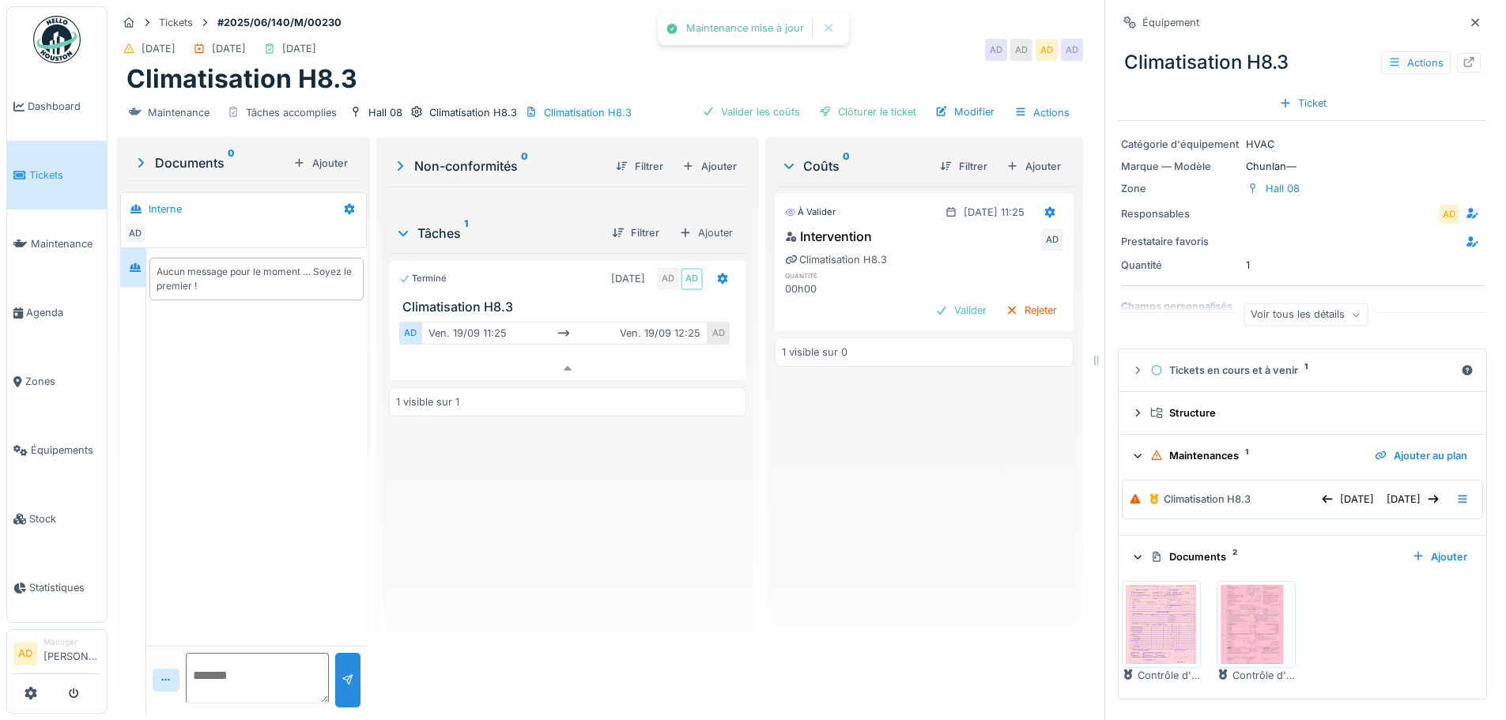
click at [970, 558] on div "À valider 19/09/2025 @ 11:25 Intervention AD Climatisation H8.3 quantité 00h00 …" at bounding box center [924, 444] width 299 height 515
click at [841, 109] on div "Clôturer le ticket" at bounding box center [868, 111] width 110 height 21
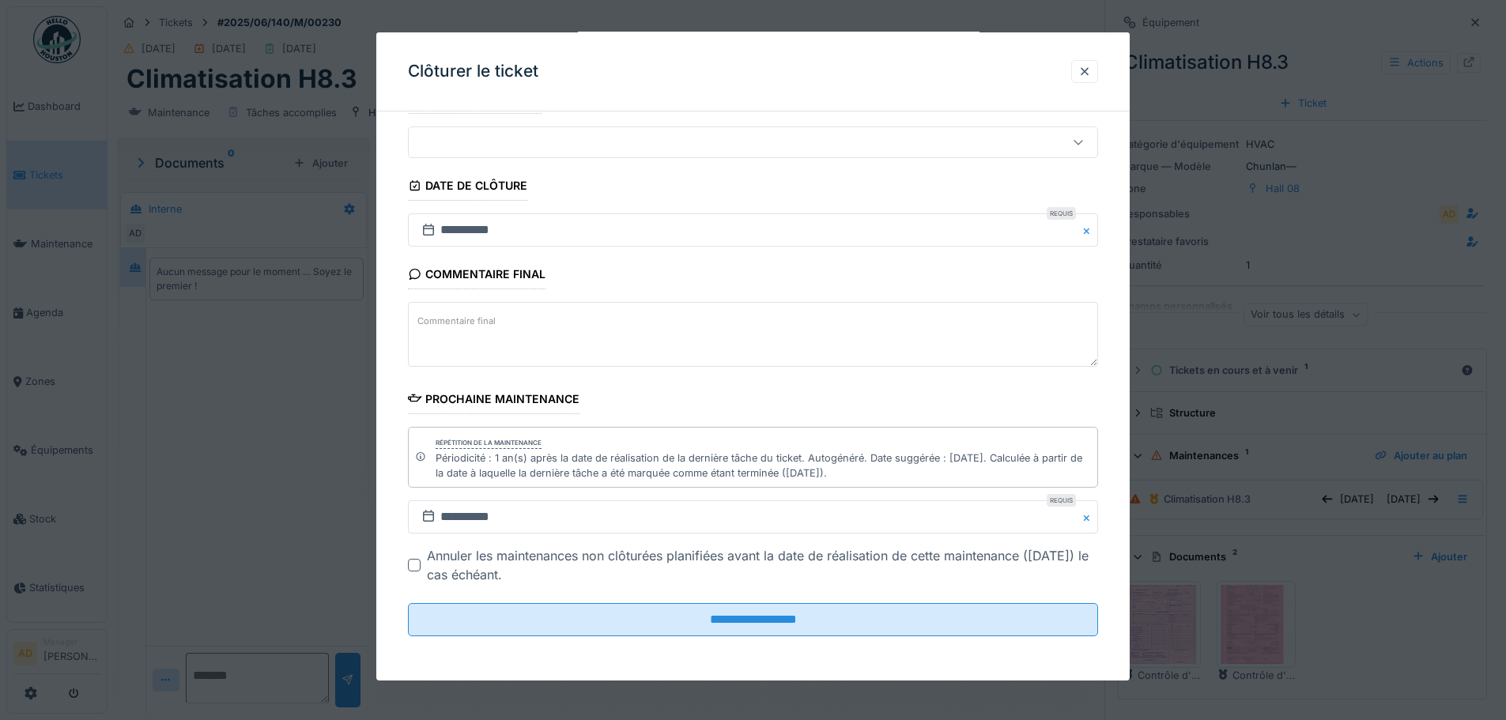
scroll to position [12, 0]
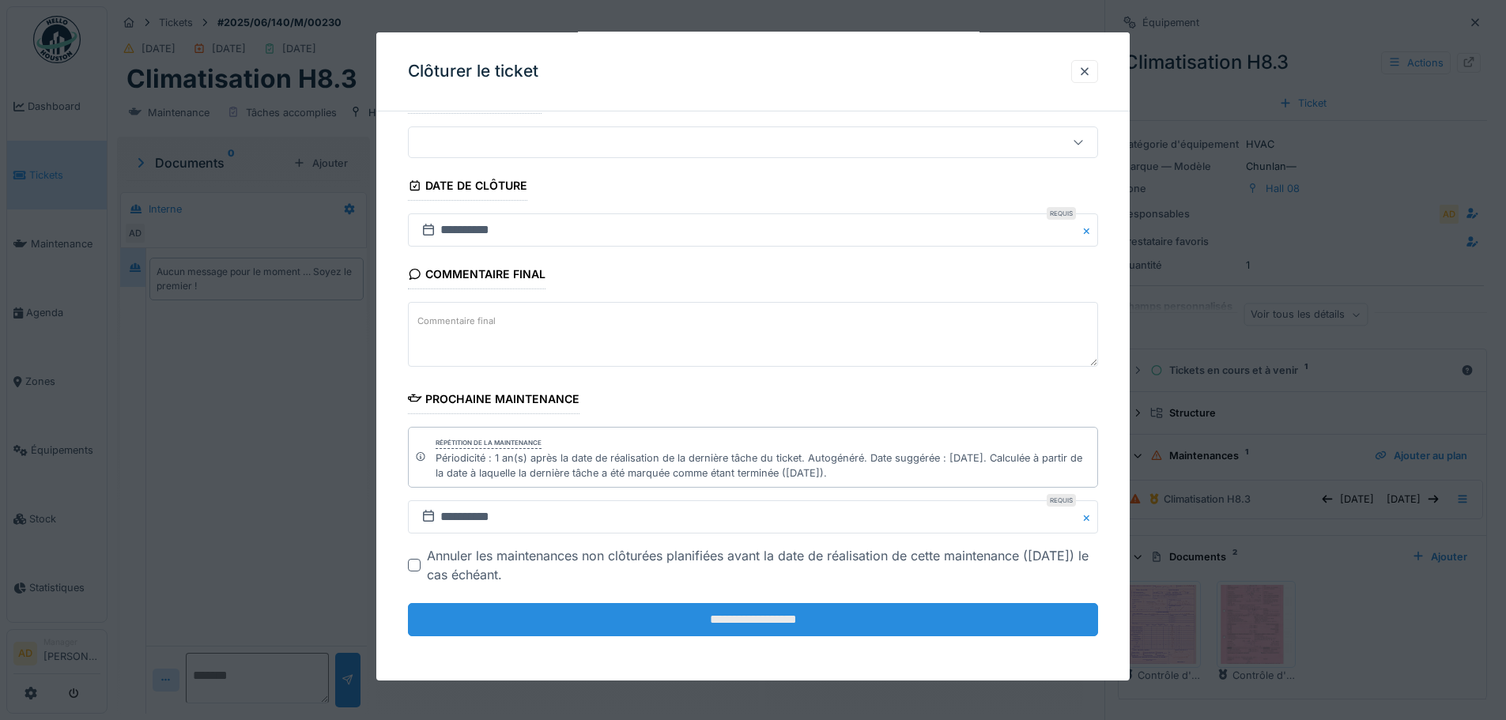
click at [660, 613] on input "**********" at bounding box center [753, 619] width 690 height 33
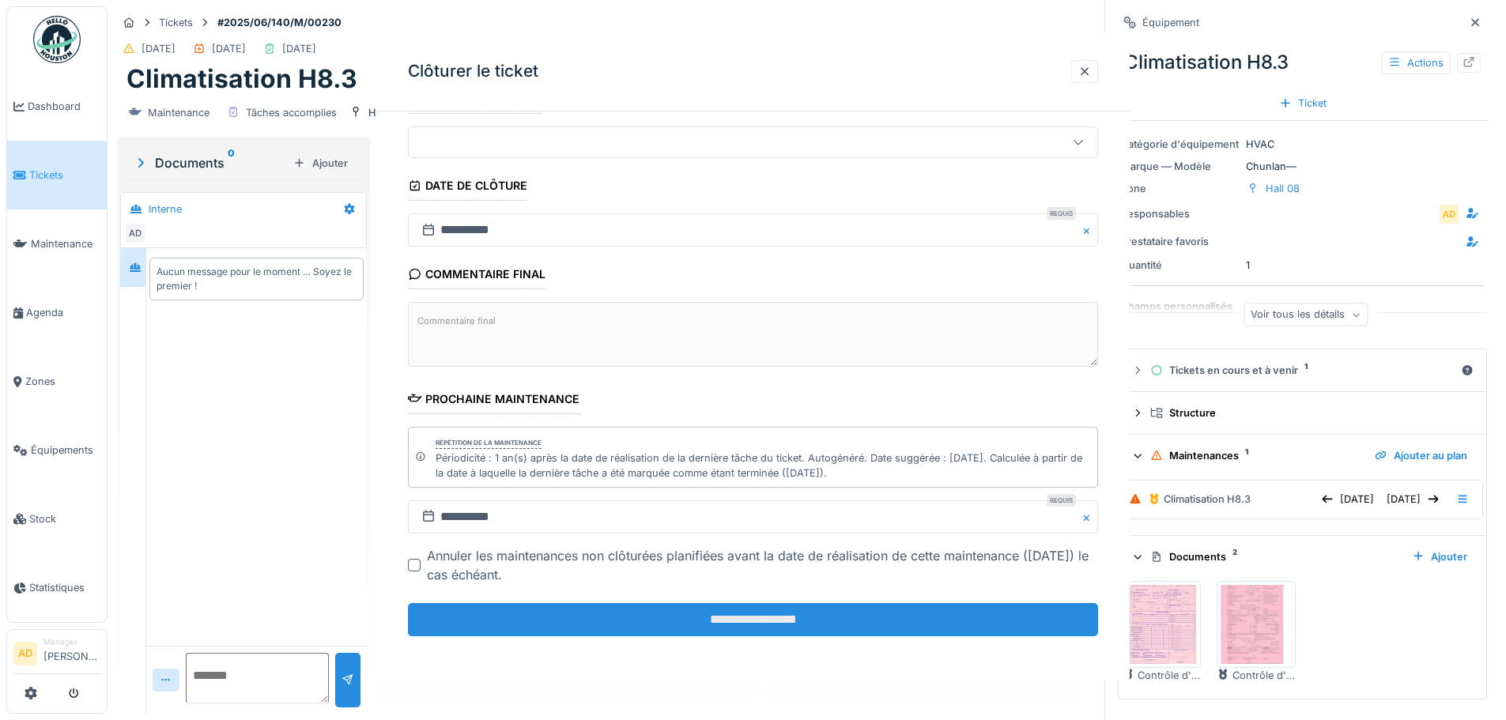
scroll to position [0, 0]
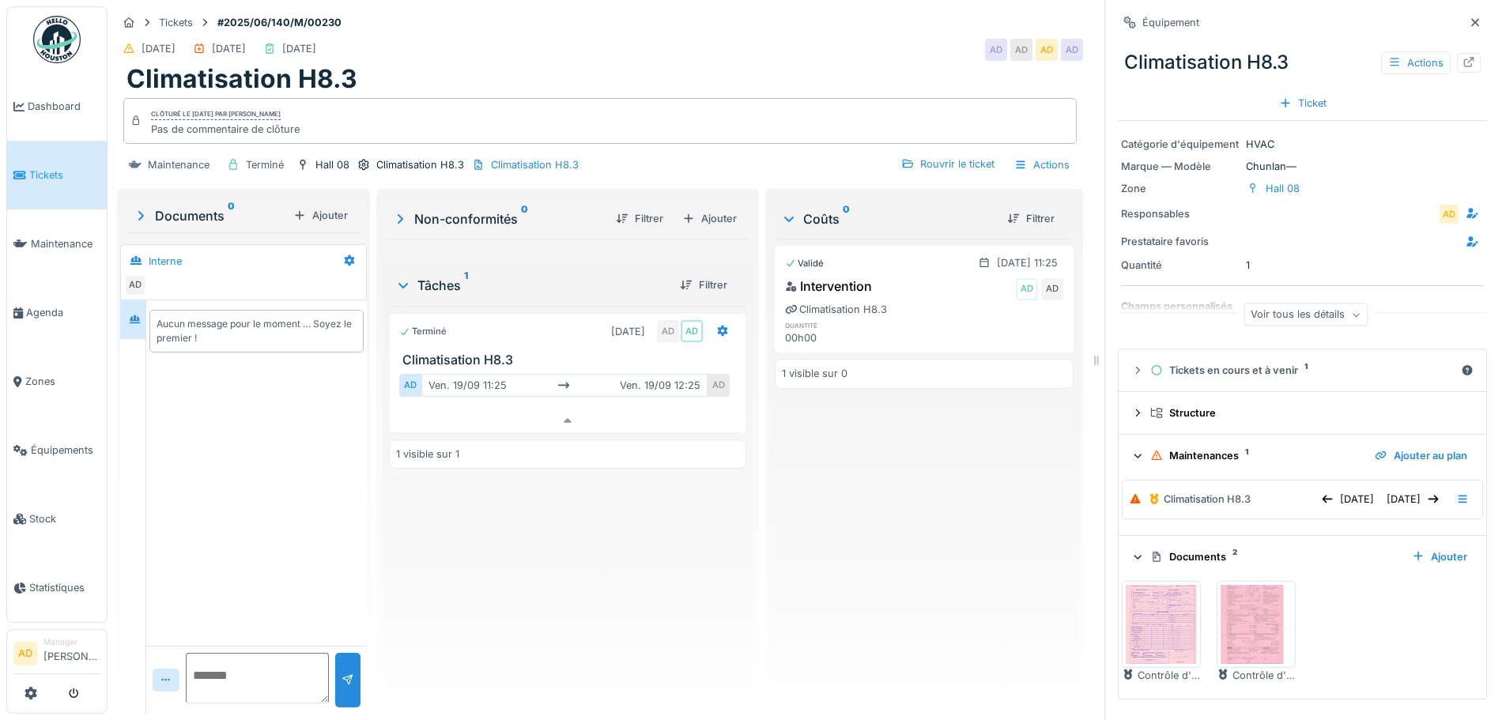
click at [57, 173] on span "Tickets" at bounding box center [64, 175] width 71 height 15
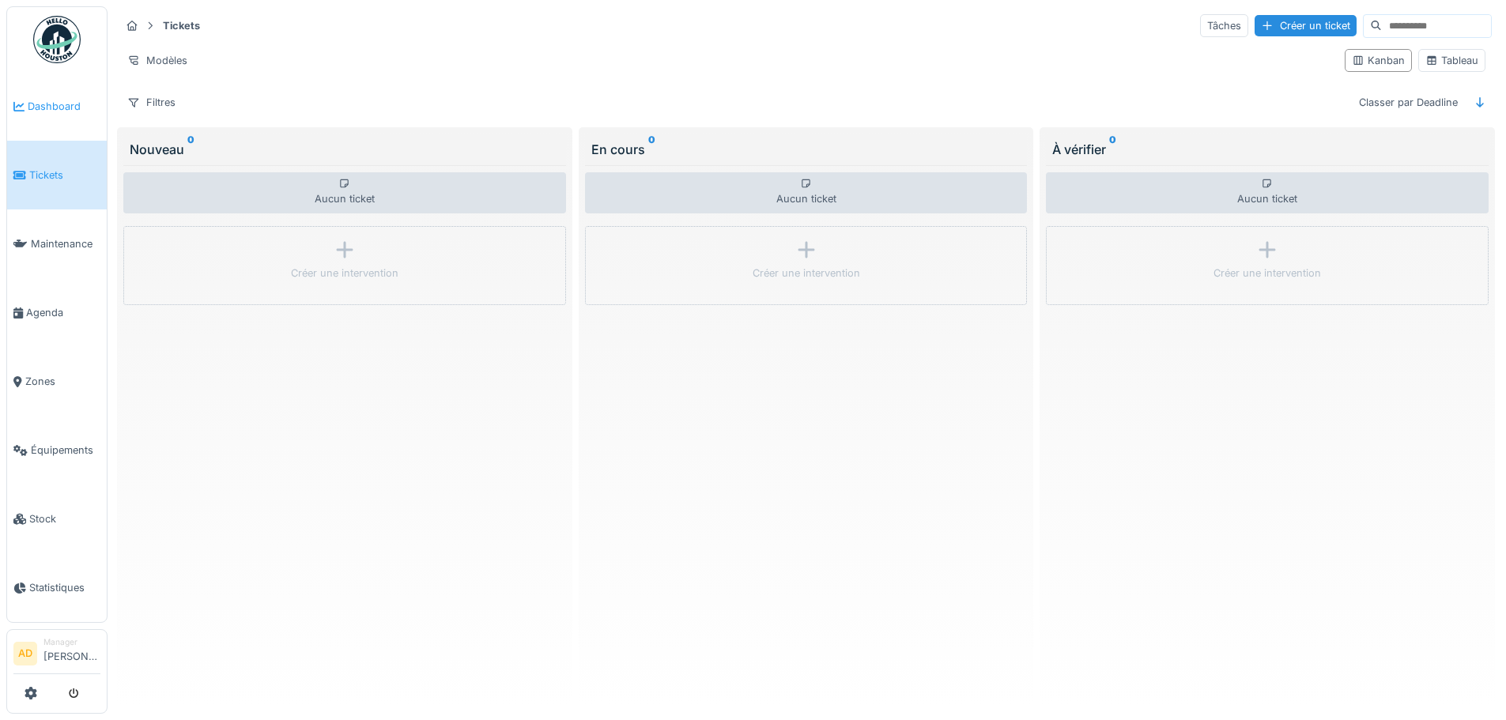
click at [63, 103] on span "Dashboard" at bounding box center [64, 106] width 73 height 15
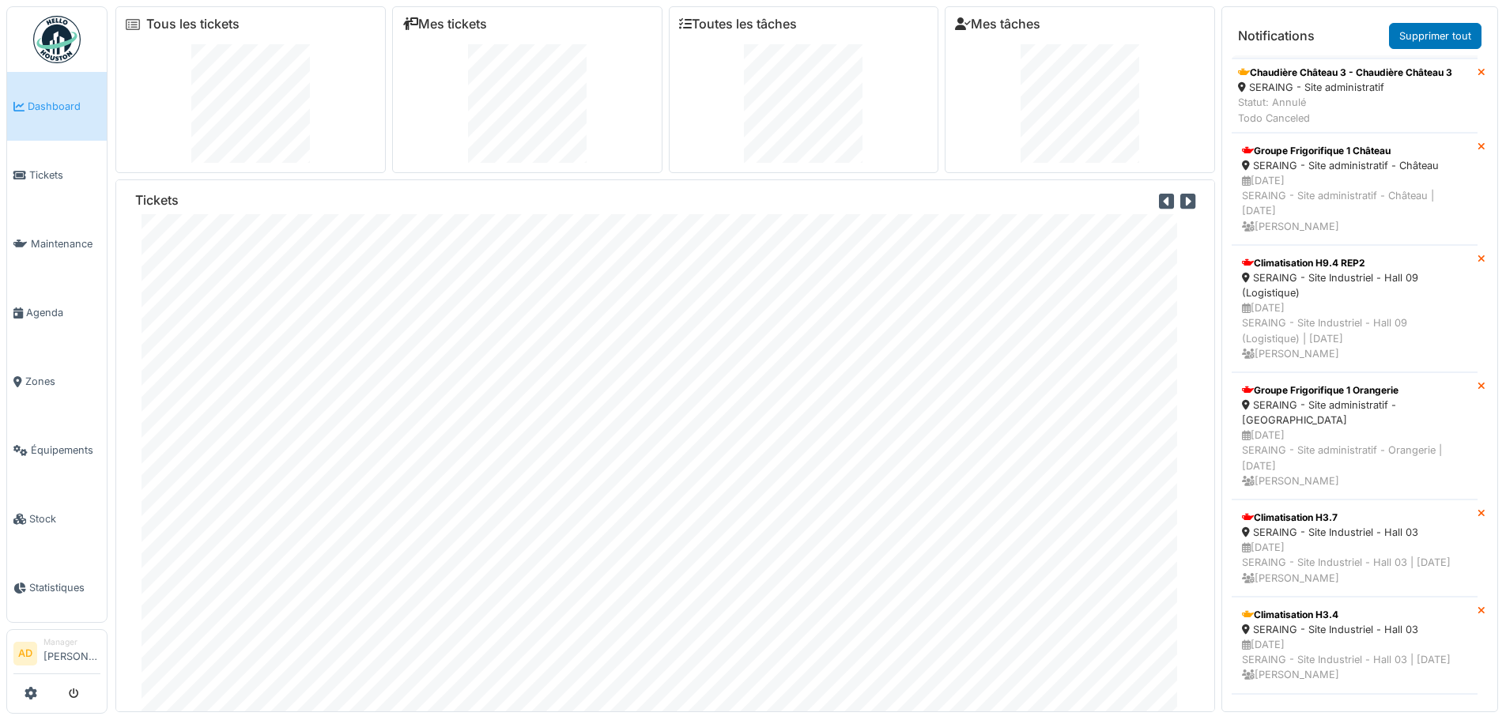
scroll to position [237, 0]
click at [1307, 270] on div "Climatisation H9.4 REP2" at bounding box center [1354, 262] width 225 height 14
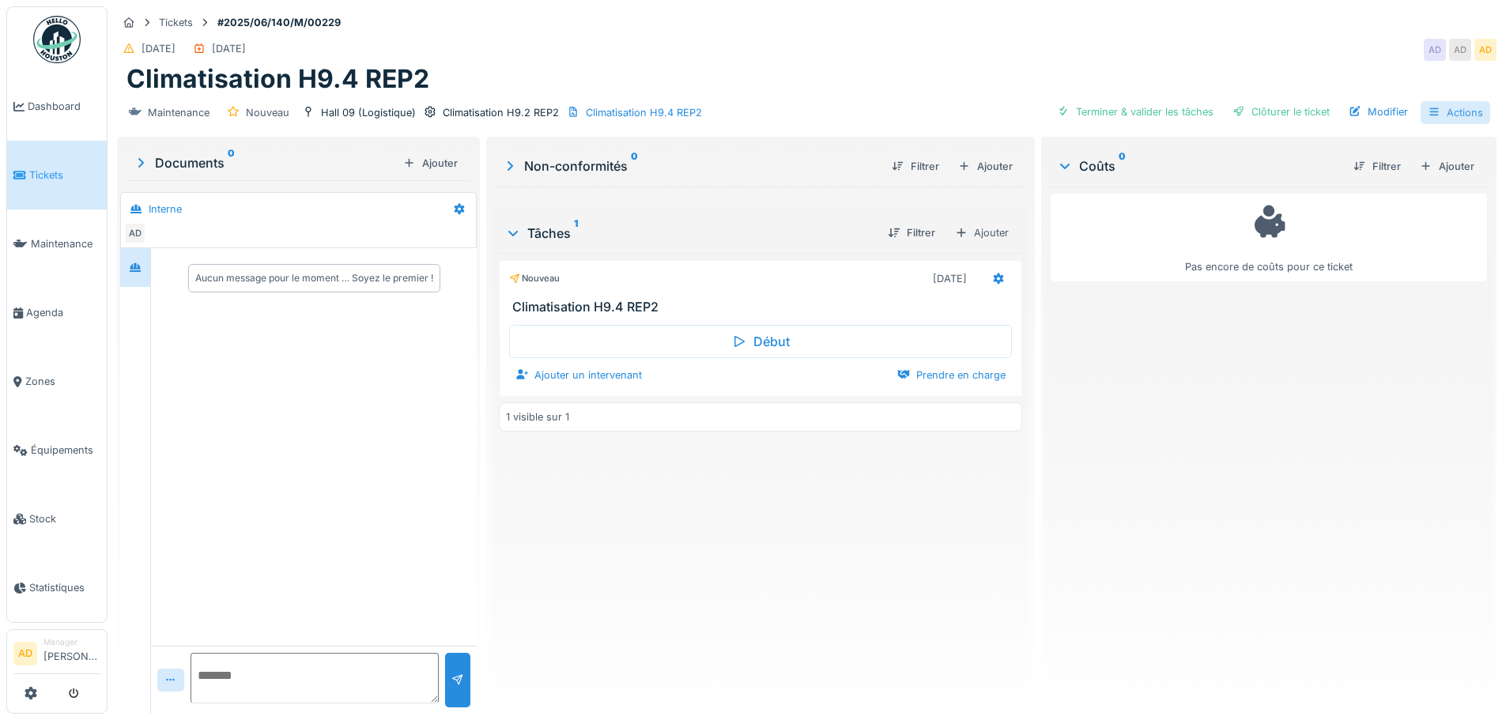
click at [1430, 115] on icon at bounding box center [1434, 112] width 9 height 8
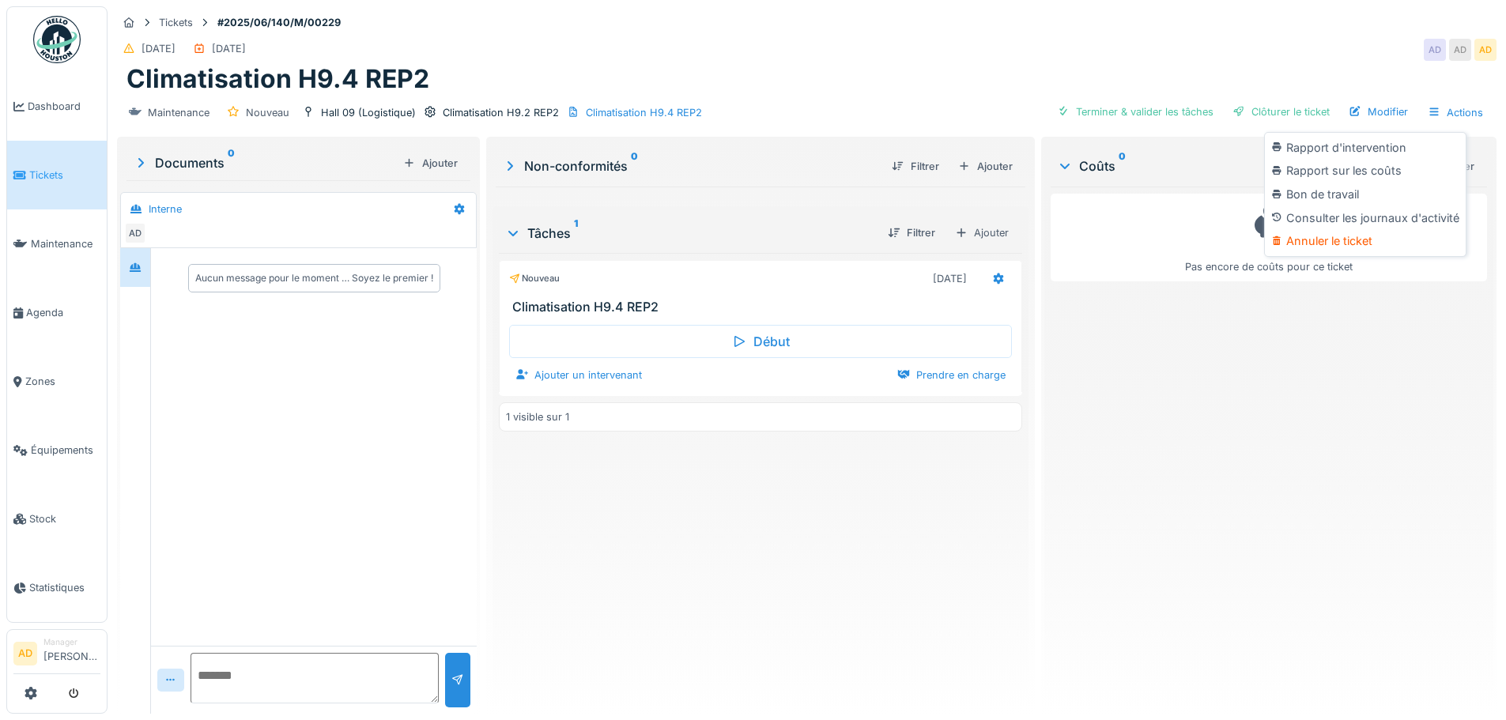
click at [1128, 372] on div "Pas encore de coûts pour ce ticket" at bounding box center [1269, 444] width 437 height 515
click at [679, 540] on div "Nouveau 18/06/2025 Climatisation H9.4 REP2 Début Ajouter un intervenant Prendre…" at bounding box center [760, 477] width 523 height 448
click at [564, 234] on div "Tâches 1" at bounding box center [689, 233] width 369 height 19
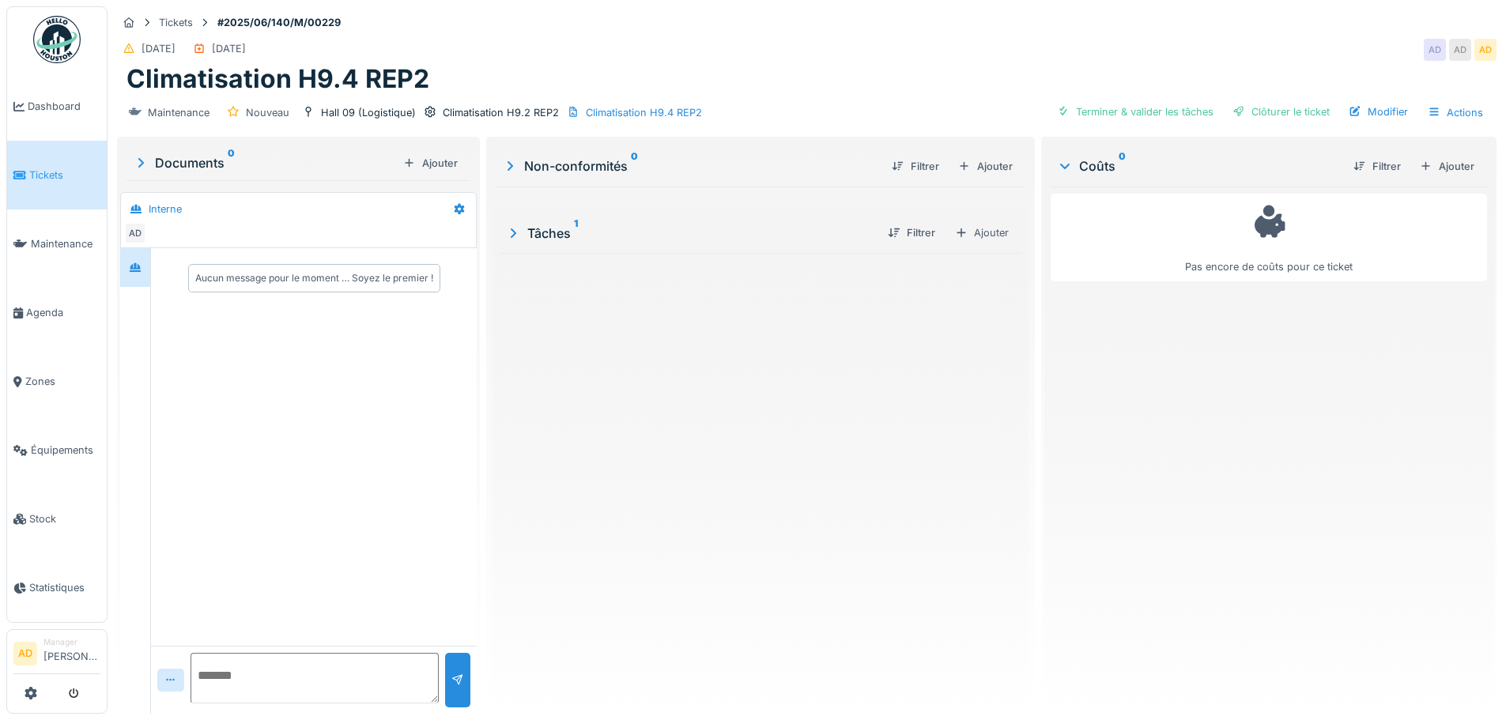
click at [564, 234] on div "Tâches 1" at bounding box center [689, 233] width 369 height 19
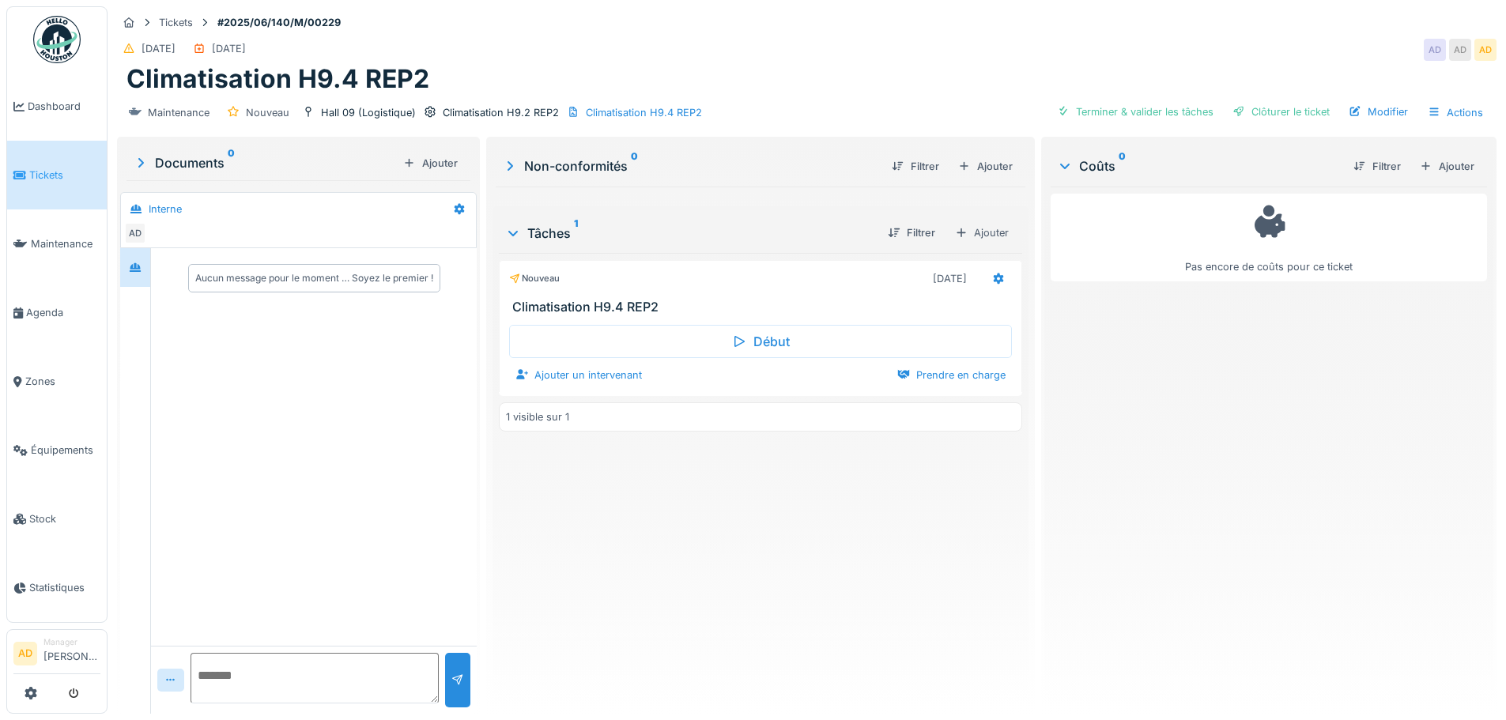
click at [549, 306] on h3 "Climatisation H9.4 REP2" at bounding box center [763, 307] width 502 height 15
click at [992, 280] on icon at bounding box center [998, 279] width 13 height 10
click at [899, 639] on div "Nouveau 18/06/2025 Climatisation H9.4 REP2 Début Ajouter un intervenant Prendre…" at bounding box center [760, 477] width 523 height 448
click at [455, 209] on icon at bounding box center [460, 208] width 10 height 11
click at [385, 213] on div "Interne" at bounding box center [285, 209] width 322 height 26
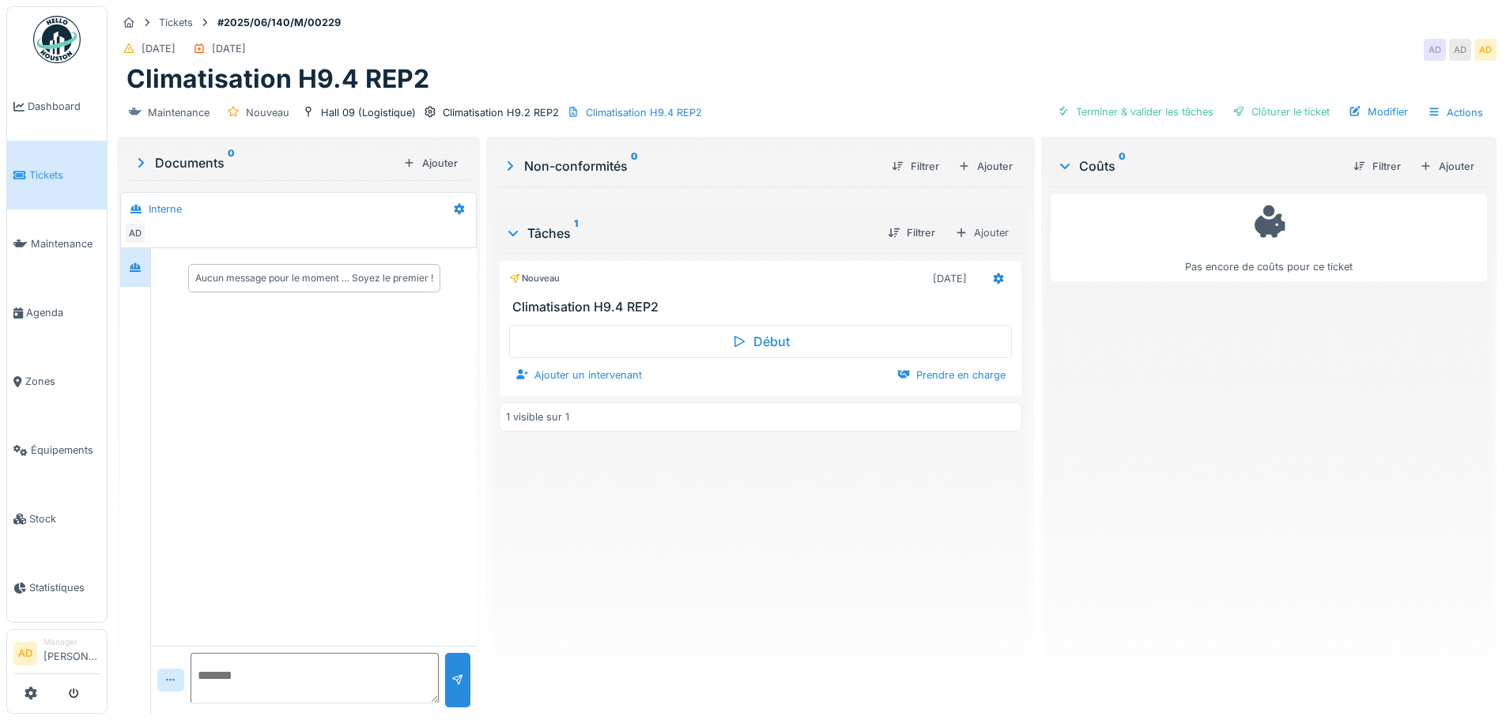
click at [207, 162] on div "Documents 0" at bounding box center [265, 162] width 264 height 19
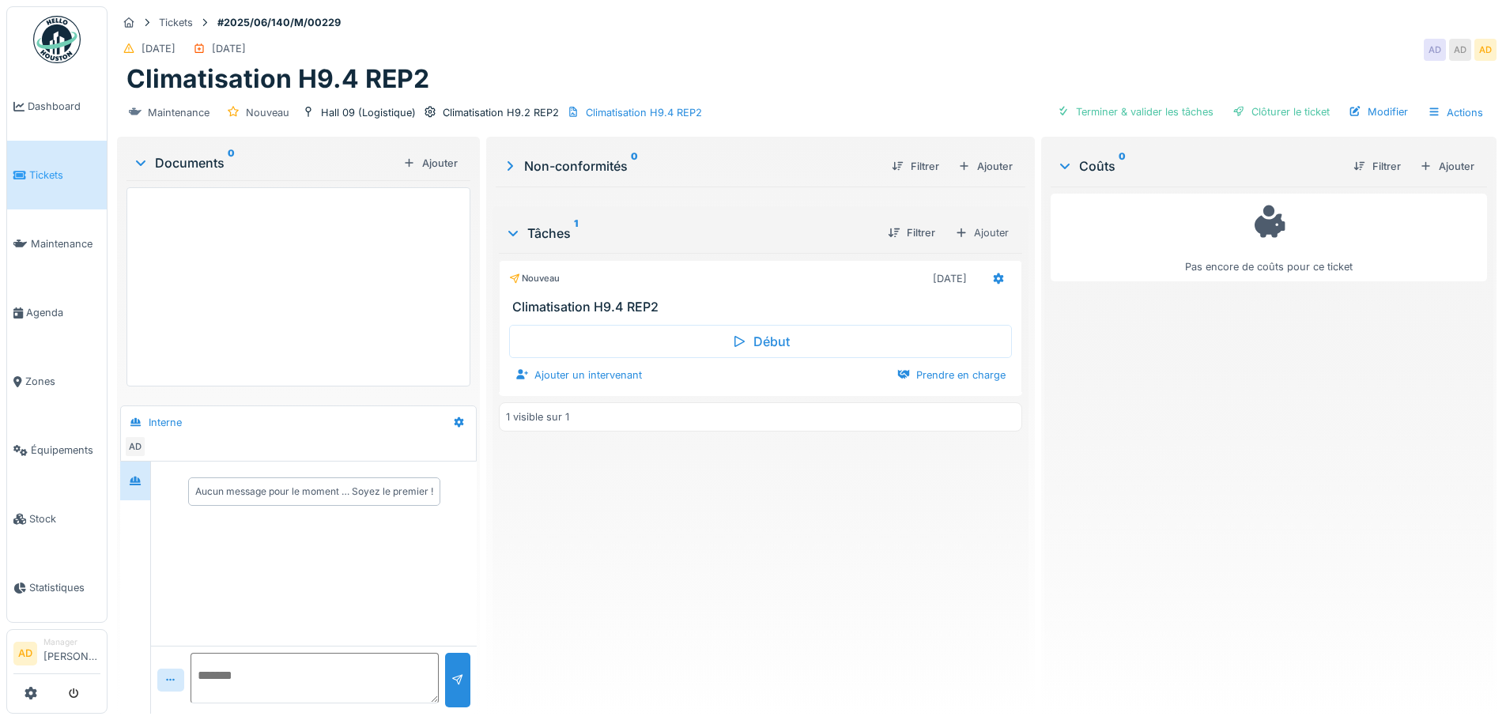
click at [207, 162] on div "Documents 0" at bounding box center [265, 162] width 264 height 19
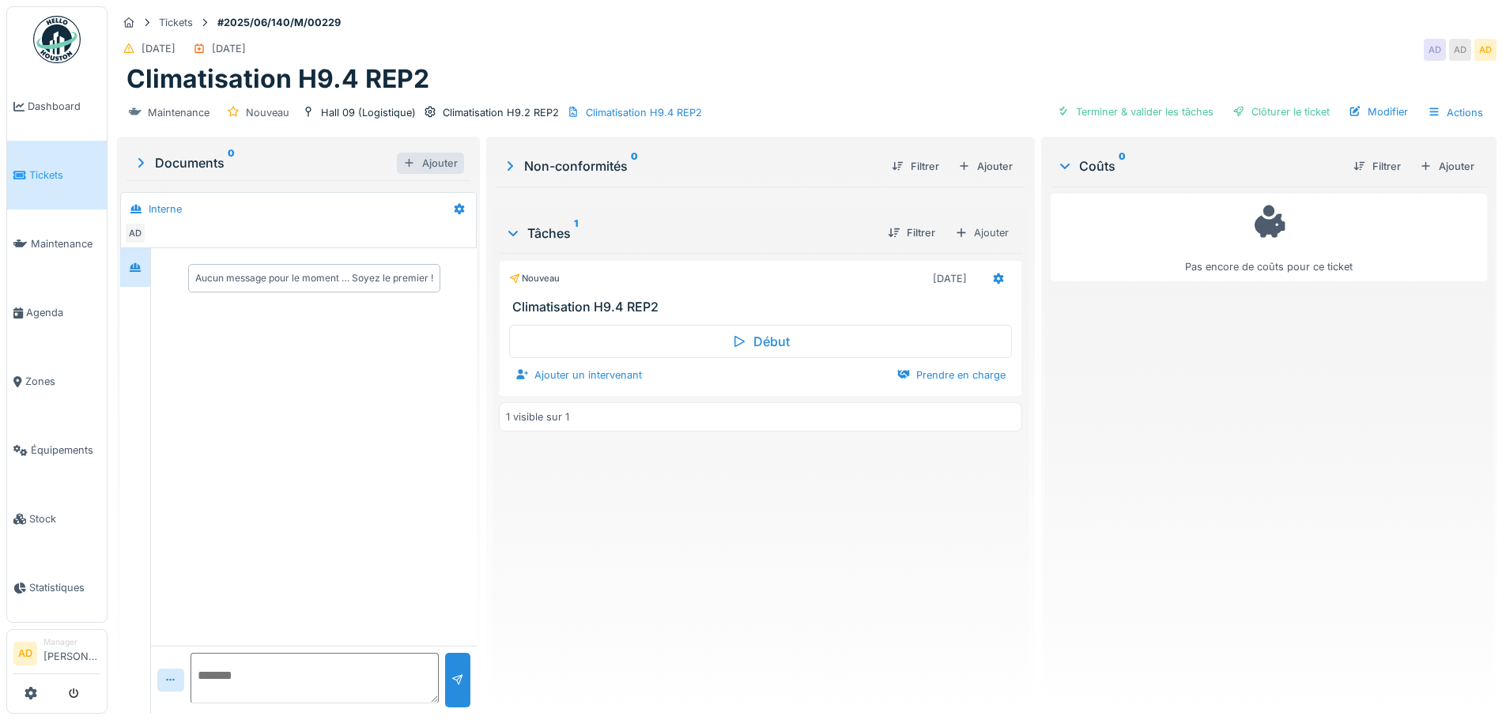
click at [421, 164] on div "Ajouter" at bounding box center [430, 163] width 67 height 21
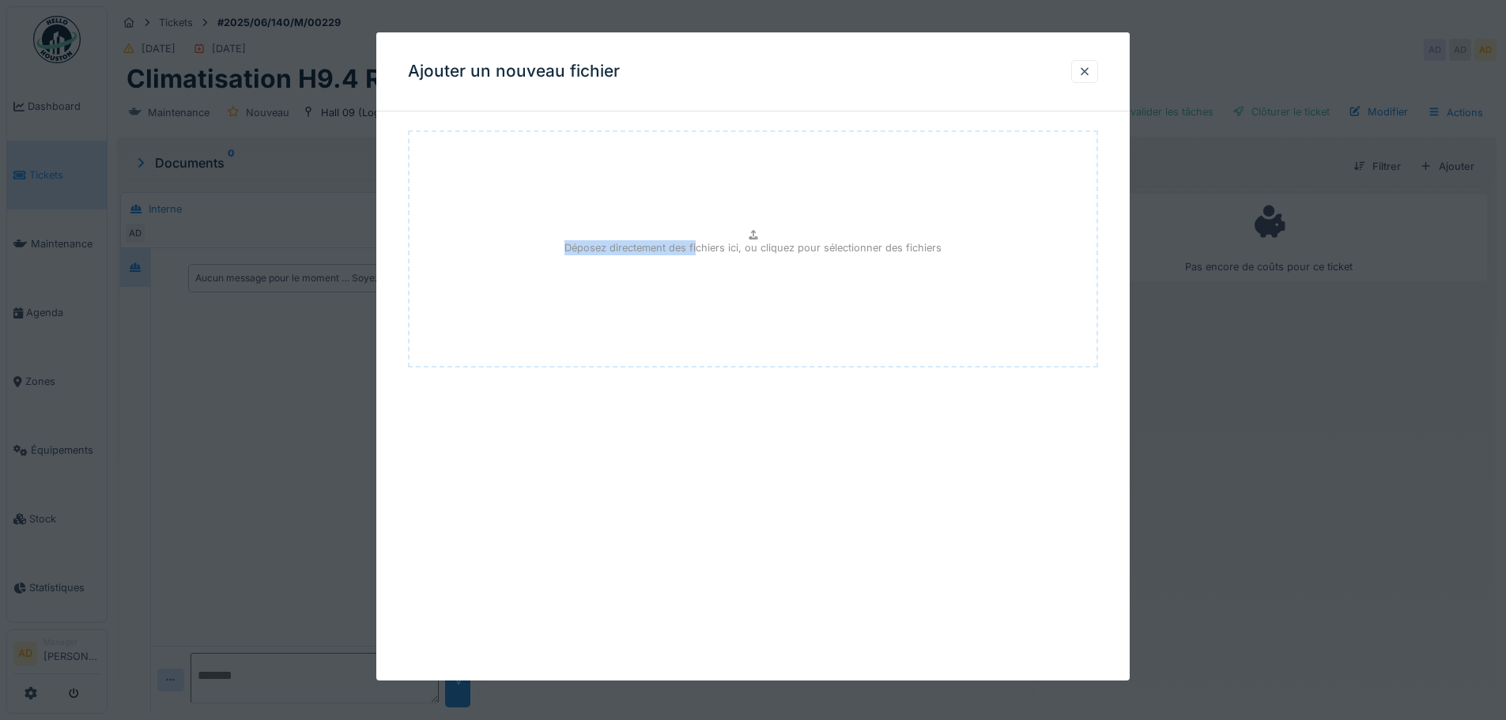
drag, startPoint x: 701, startPoint y: 55, endPoint x: 762, endPoint y: 53, distance: 60.9
click at [703, 124] on div "Ajouter un nouveau fichier Déposez directement des fichiers ici, ou cliquez pou…" at bounding box center [753, 356] width 754 height 648
click at [1088, 70] on div at bounding box center [1085, 71] width 13 height 15
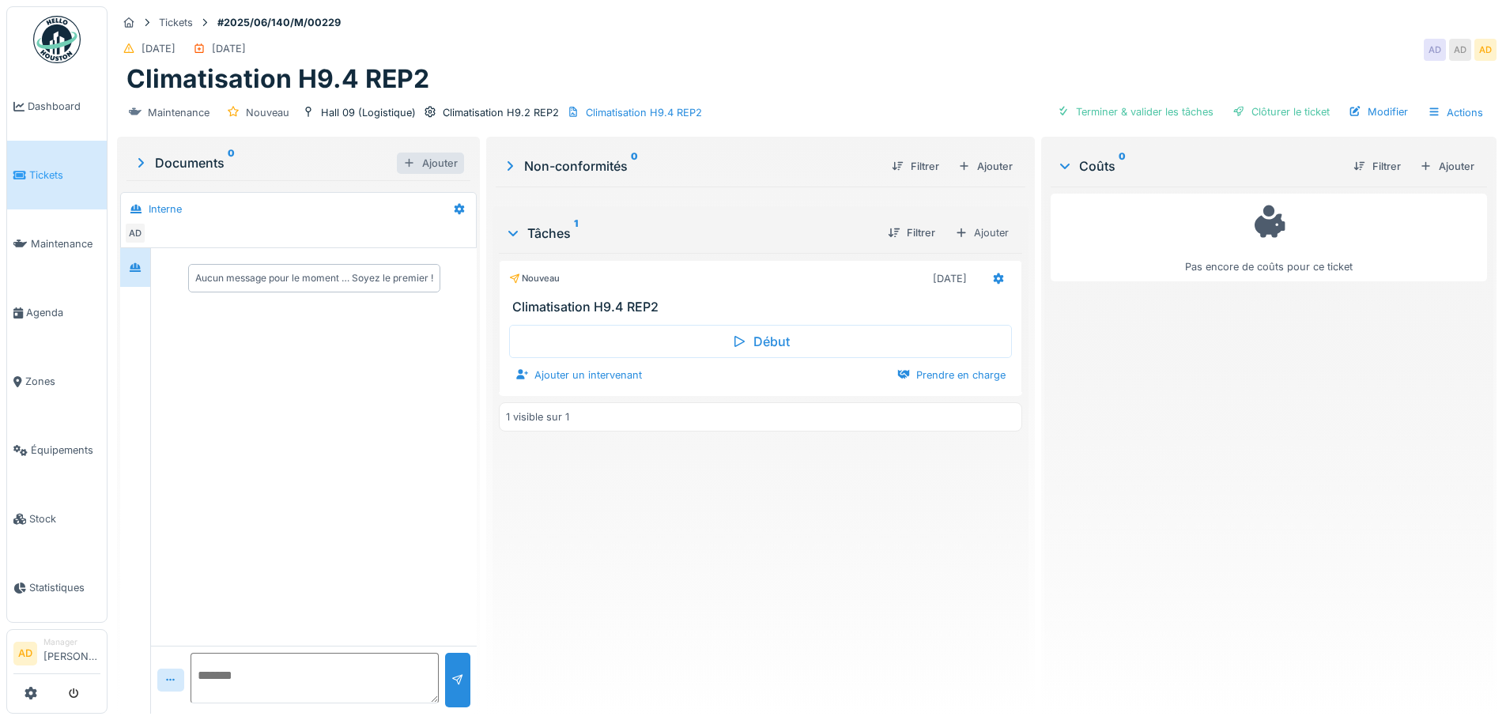
click at [422, 160] on div "Ajouter" at bounding box center [430, 163] width 67 height 21
click at [634, 304] on h3 "Climatisation H9.4 REP2" at bounding box center [763, 307] width 502 height 15
click at [1140, 112] on div "Terminer & valider les tâches" at bounding box center [1135, 111] width 169 height 21
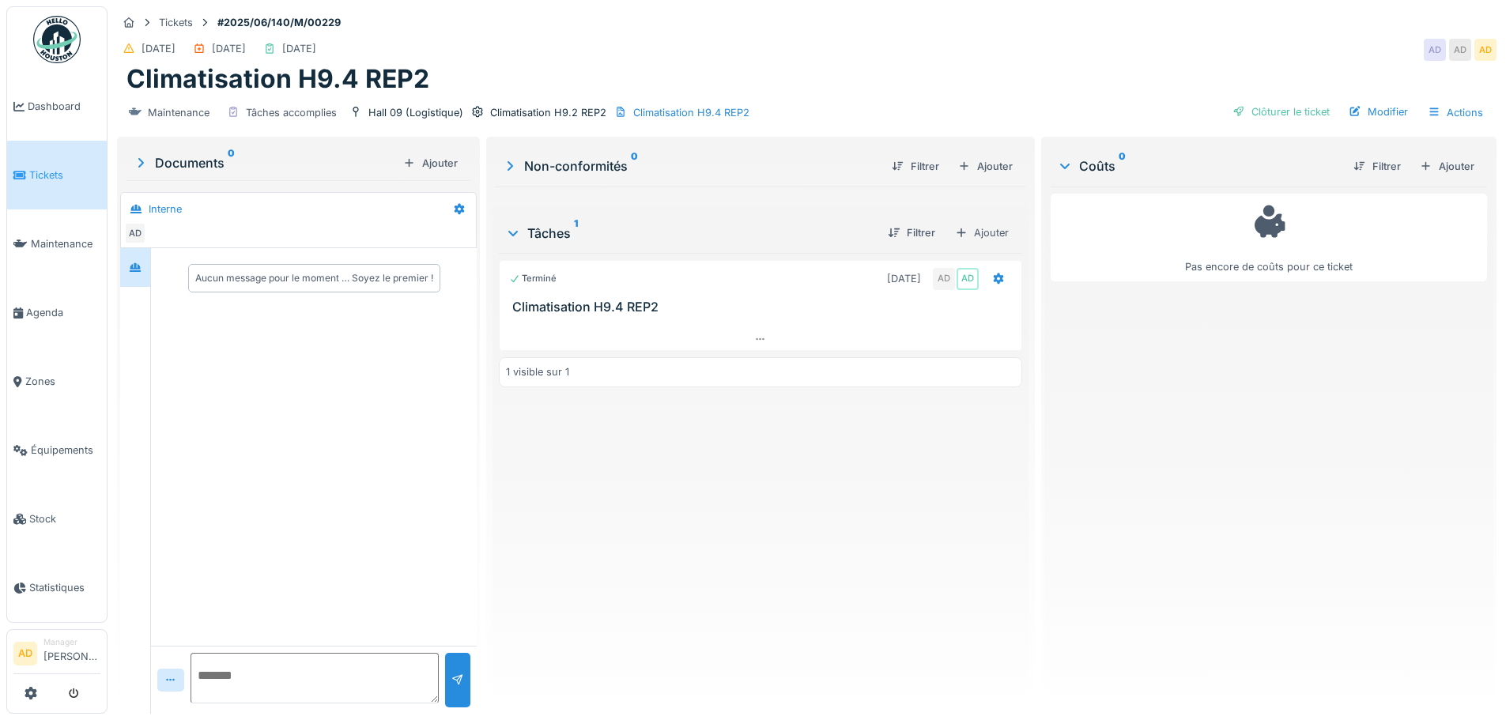
click at [893, 531] on div "Terminé 18/06/2025 AD AD Climatisation H9.4 REP2 1 visible sur 1" at bounding box center [760, 477] width 523 height 448
click at [48, 174] on span "Tickets" at bounding box center [64, 175] width 71 height 15
click at [46, 105] on span "Dashboard" at bounding box center [64, 106] width 73 height 15
